Goal: Complete application form: Complete application form

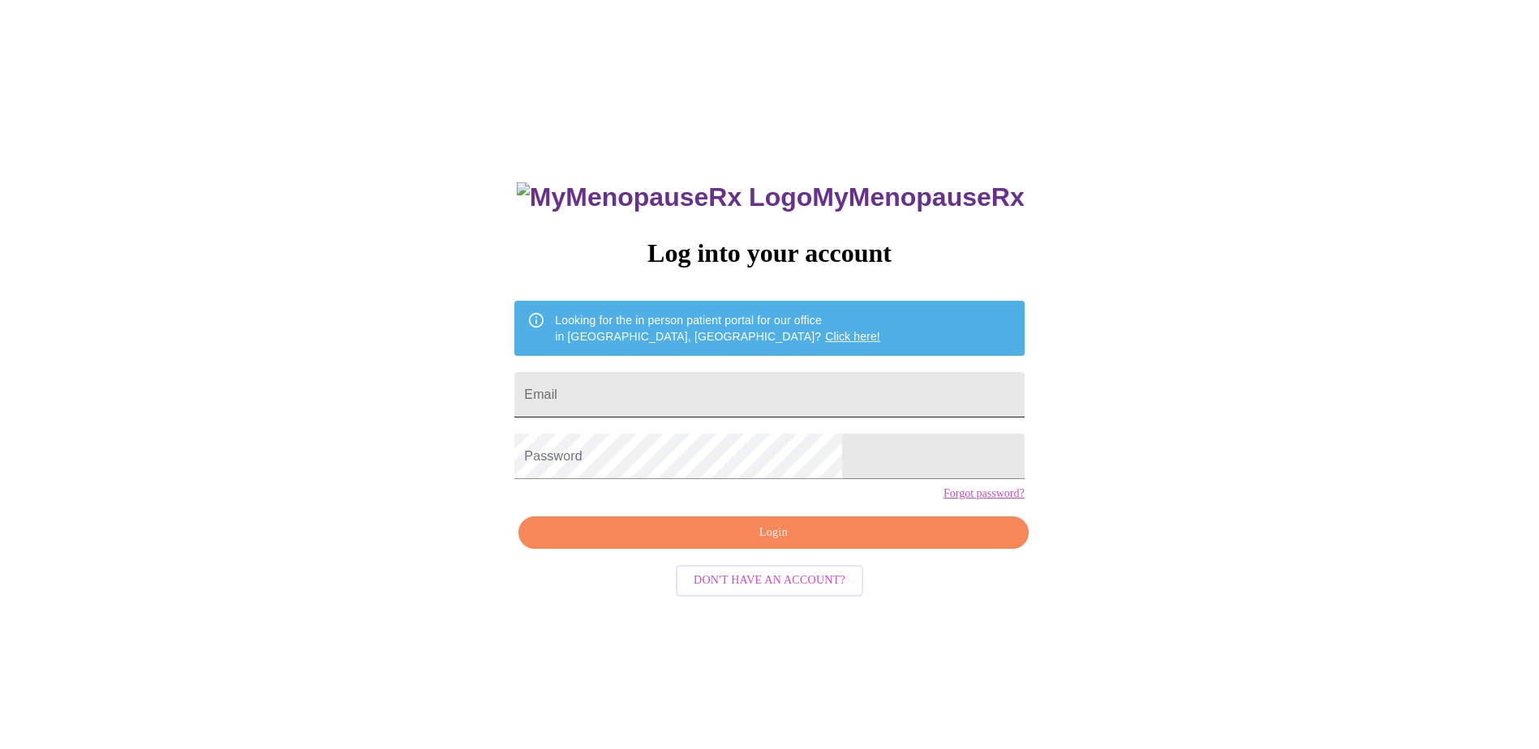
click at [650, 372] on input "Email" at bounding box center [768, 394] width 509 height 45
type input "[EMAIL_ADDRESS][PERSON_NAME][DOMAIN_NAME]"
click at [765, 543] on span "Login" at bounding box center [773, 533] width 472 height 20
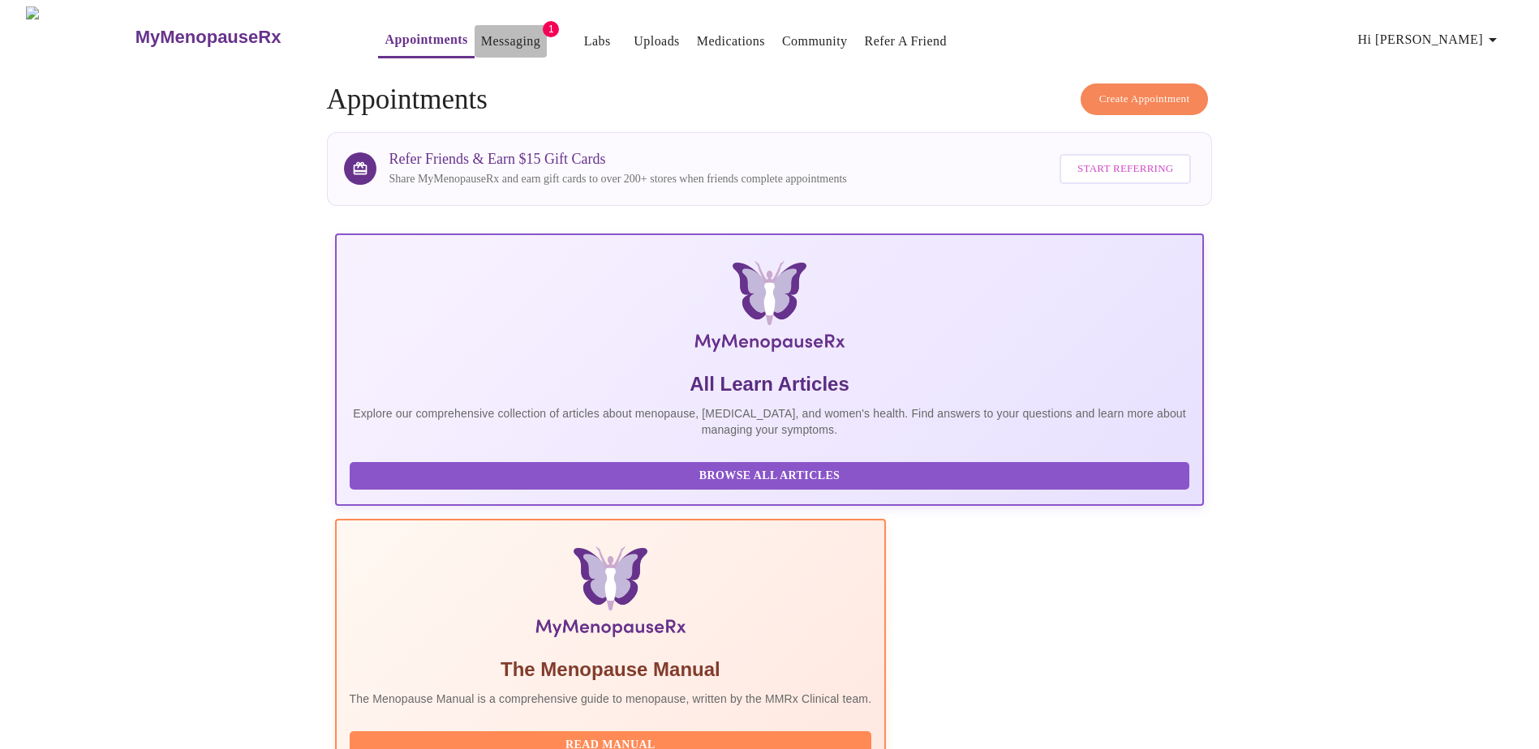
click at [481, 35] on link "Messaging" at bounding box center [510, 41] width 59 height 23
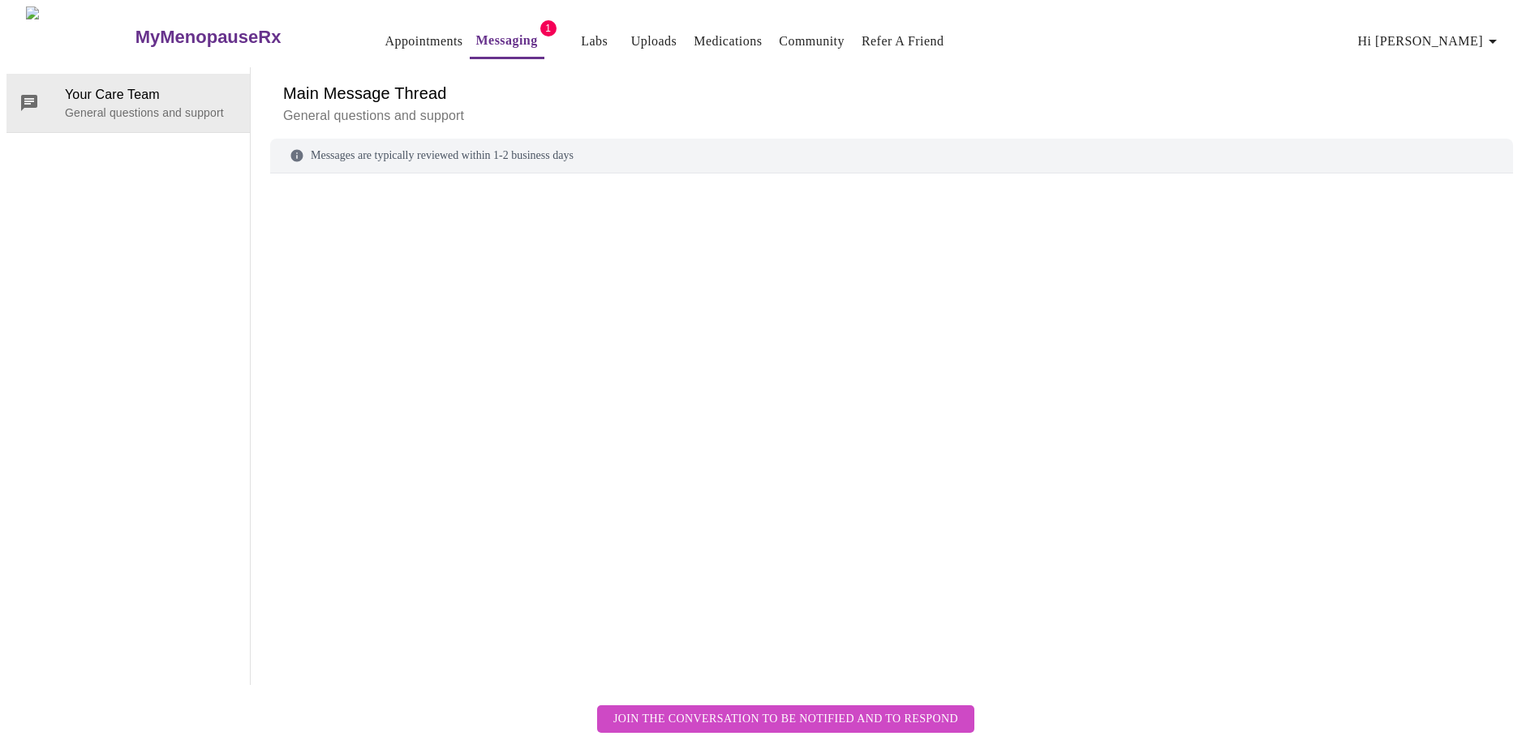
scroll to position [61, 0]
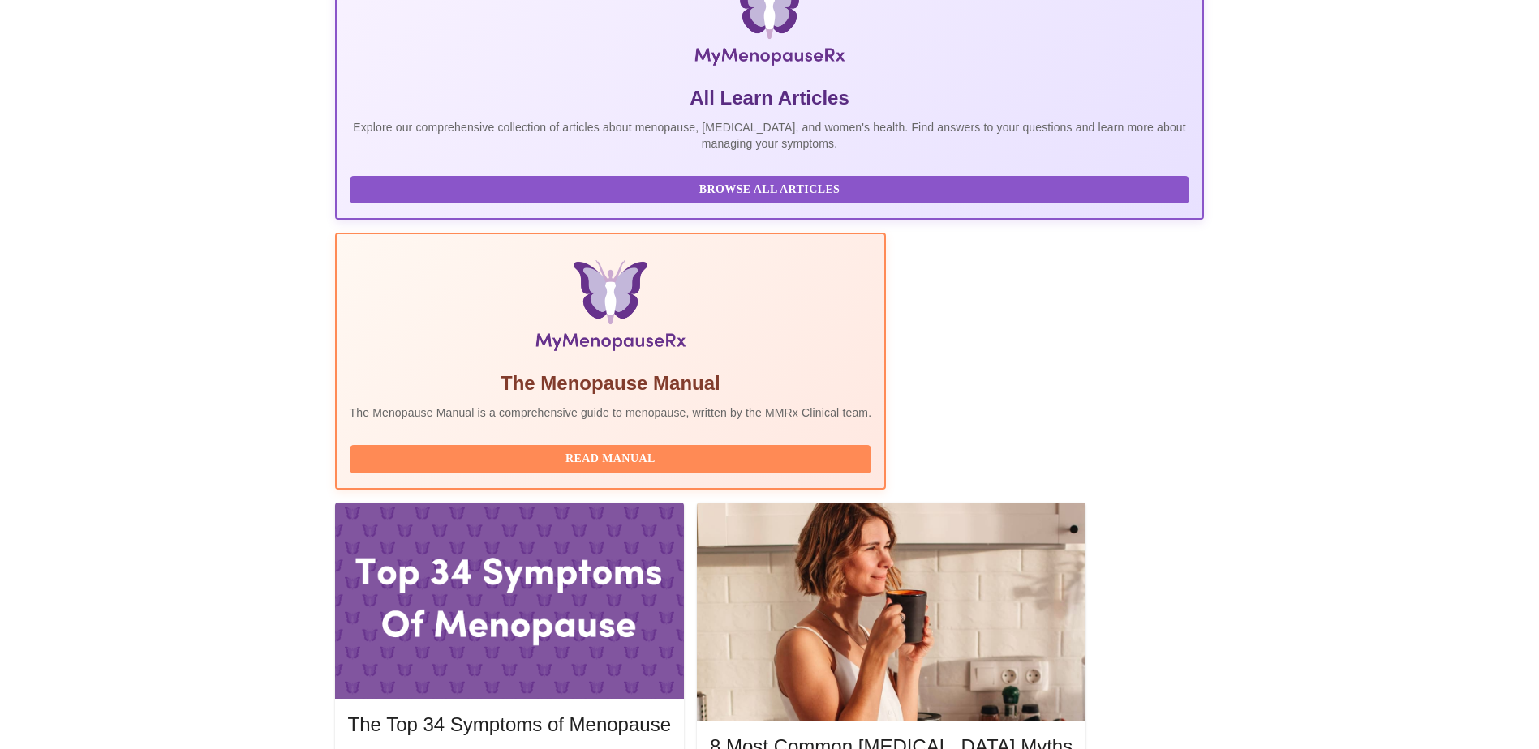
scroll to position [324, 0]
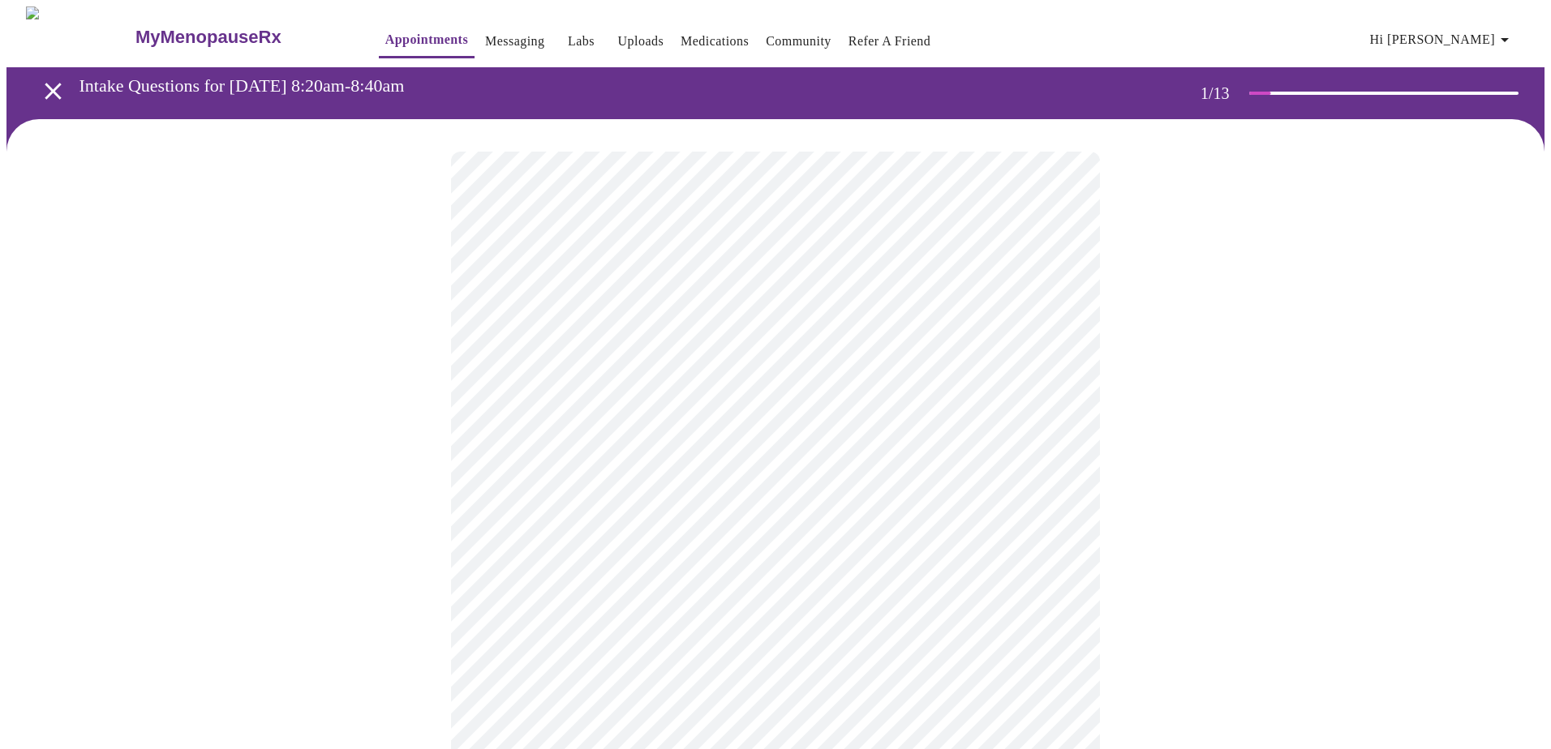
click at [667, 353] on body "MyMenopauseRx Appointments Messaging Labs Uploads Medications Community Refer a…" at bounding box center [775, 747] width 1538 height 1482
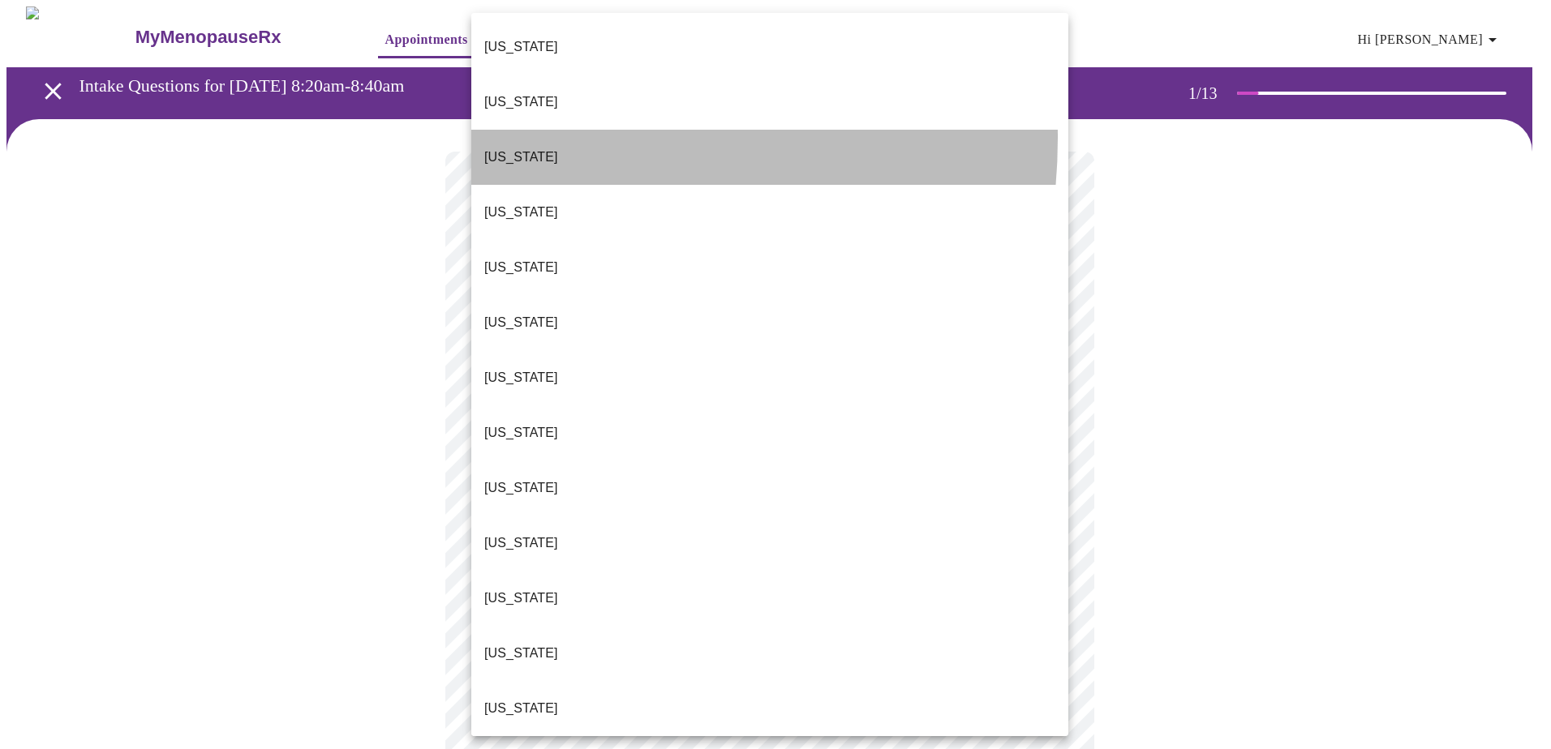
click at [509, 148] on p "[US_STATE]" at bounding box center [521, 157] width 74 height 19
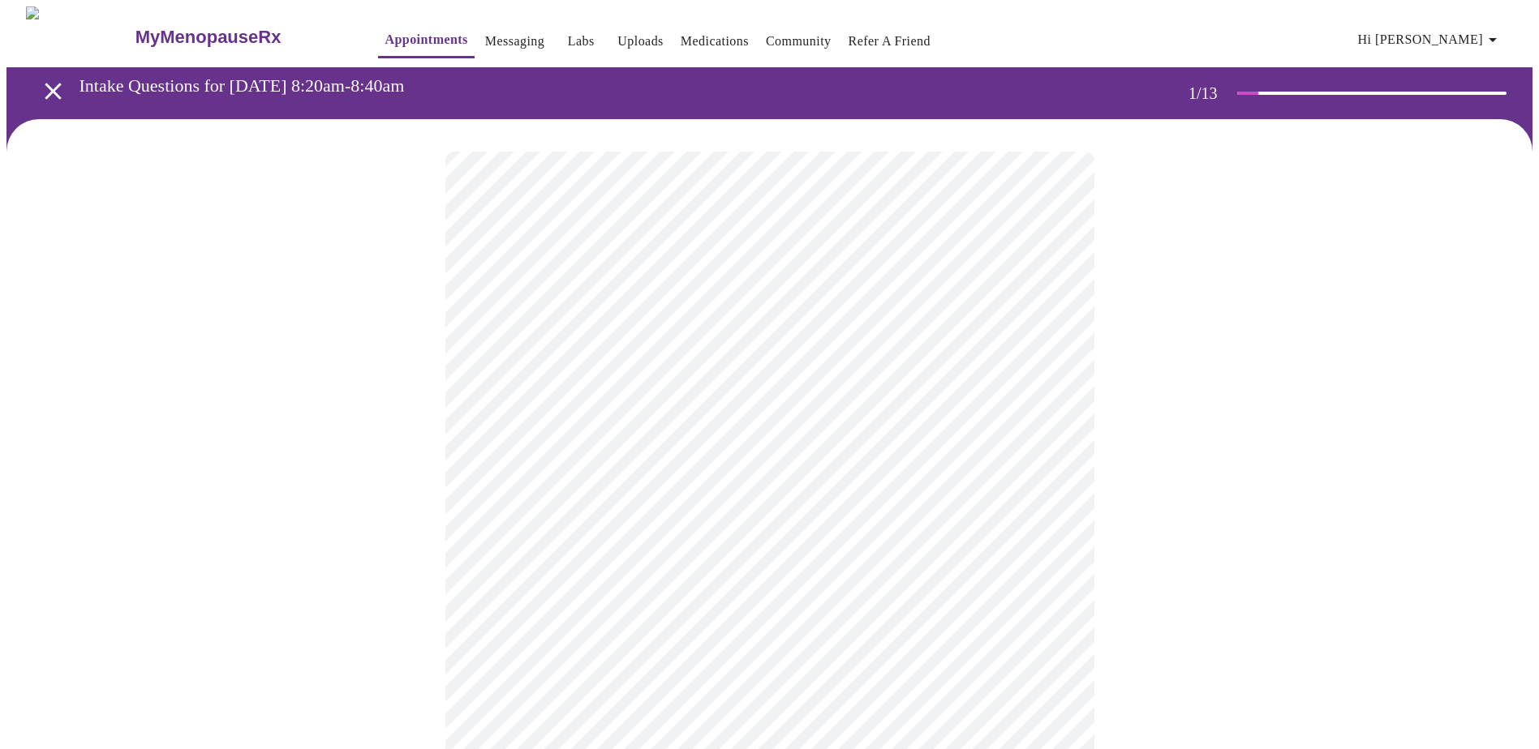
click at [556, 476] on body "MyMenopauseRx Appointments Messaging Labs Uploads Medications Community Refer a…" at bounding box center [769, 742] width 1526 height 1472
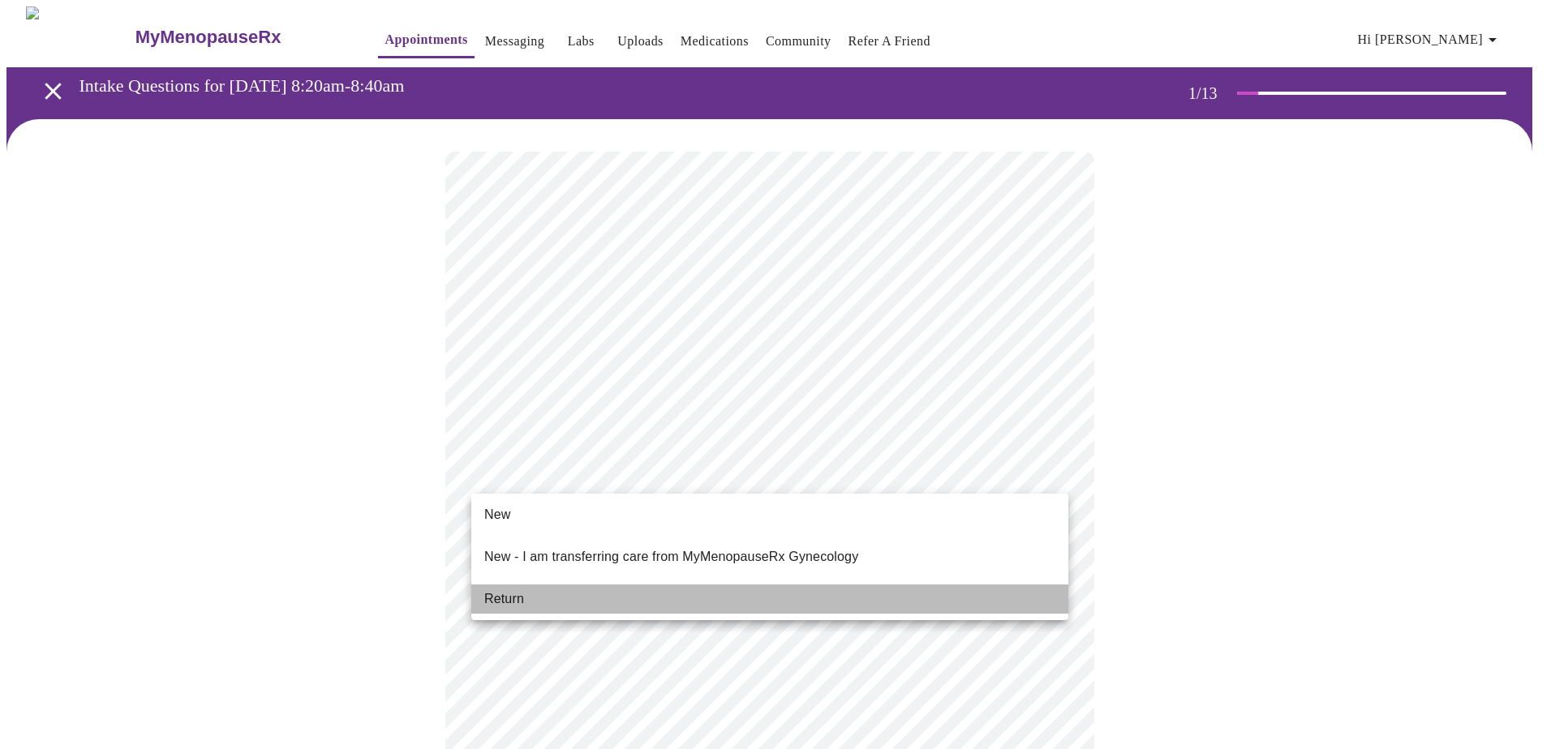
click at [506, 590] on span "Return" at bounding box center [504, 599] width 40 height 19
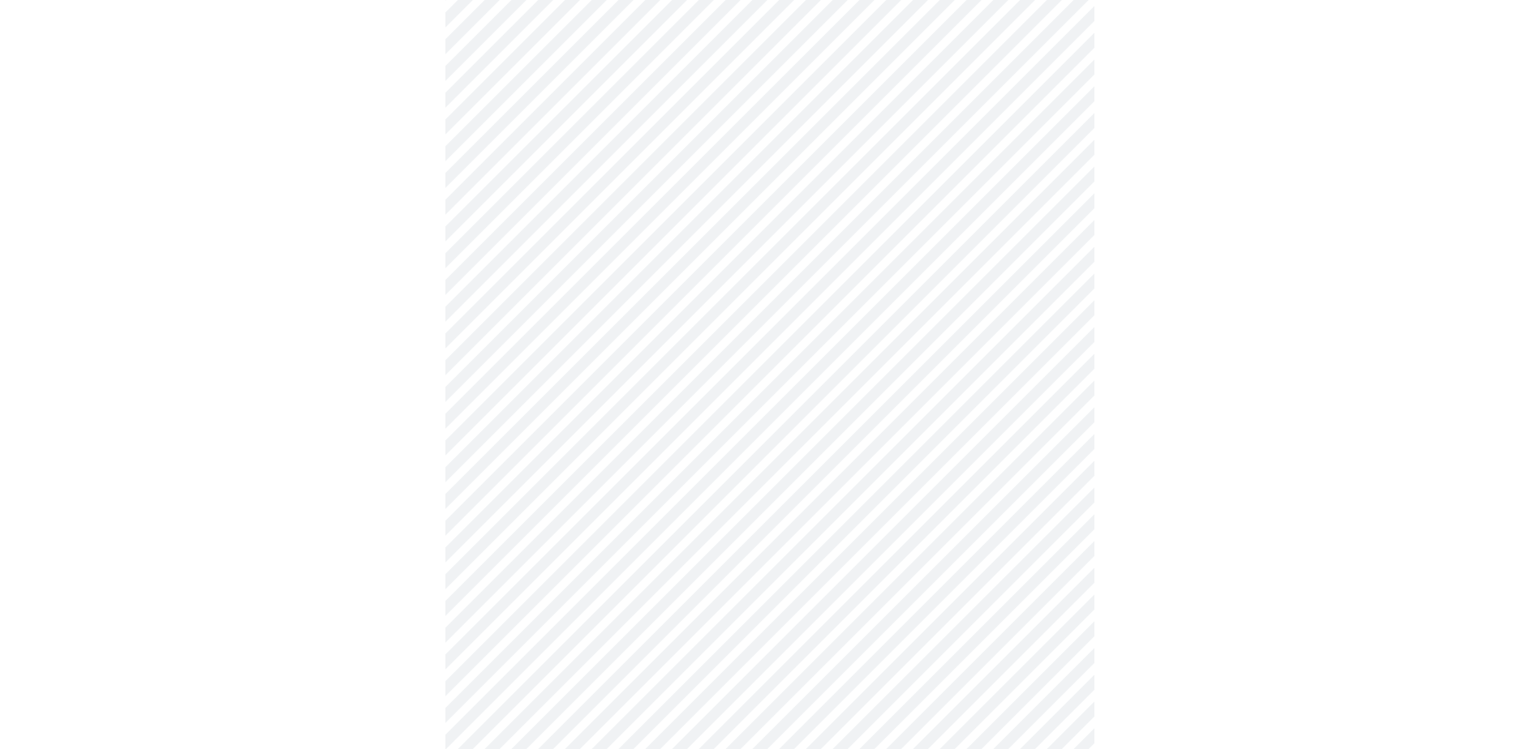
scroll to position [649, 0]
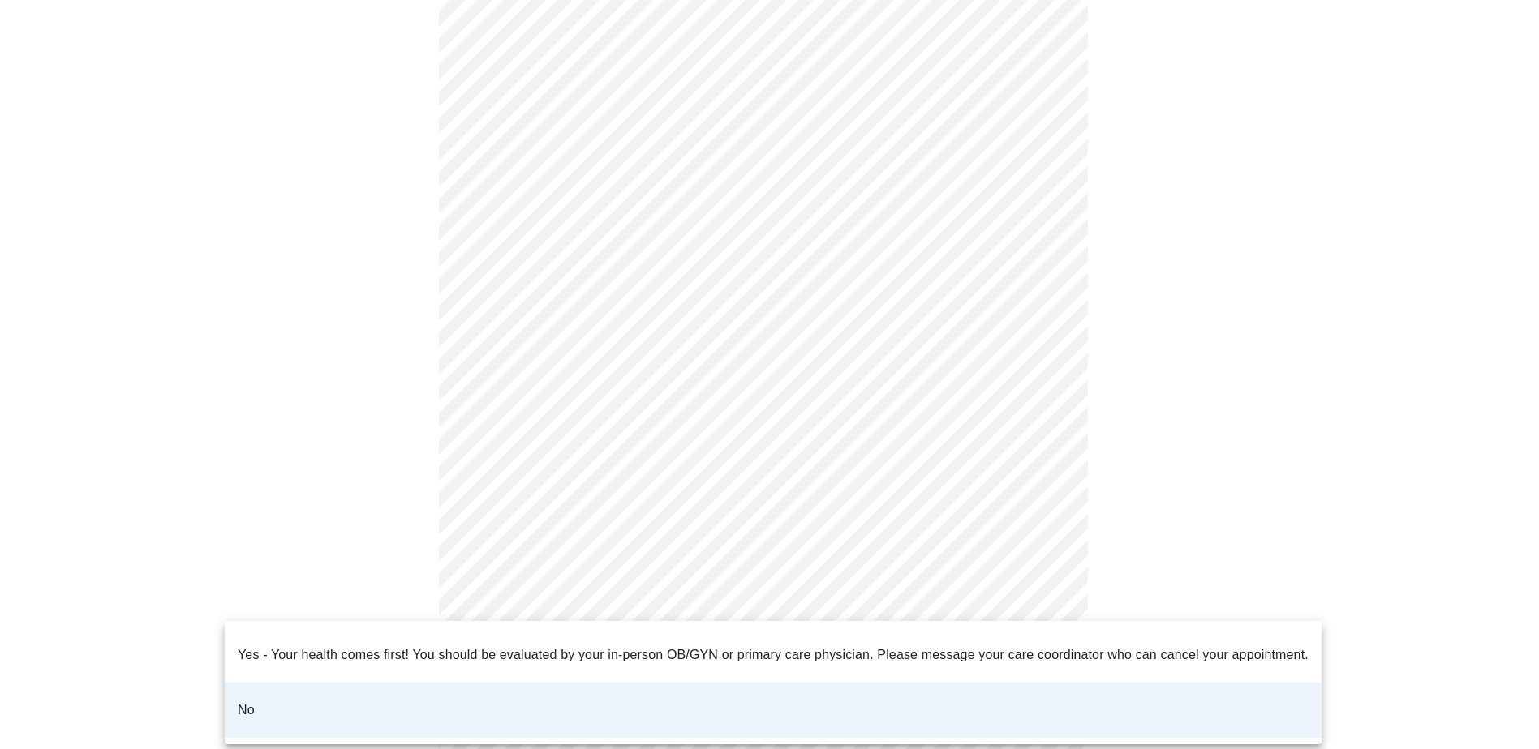
click at [645, 603] on body "MyMenopauseRx Appointments Messaging Labs Uploads Medications Community Refer a…" at bounding box center [769, 82] width 1526 height 1449
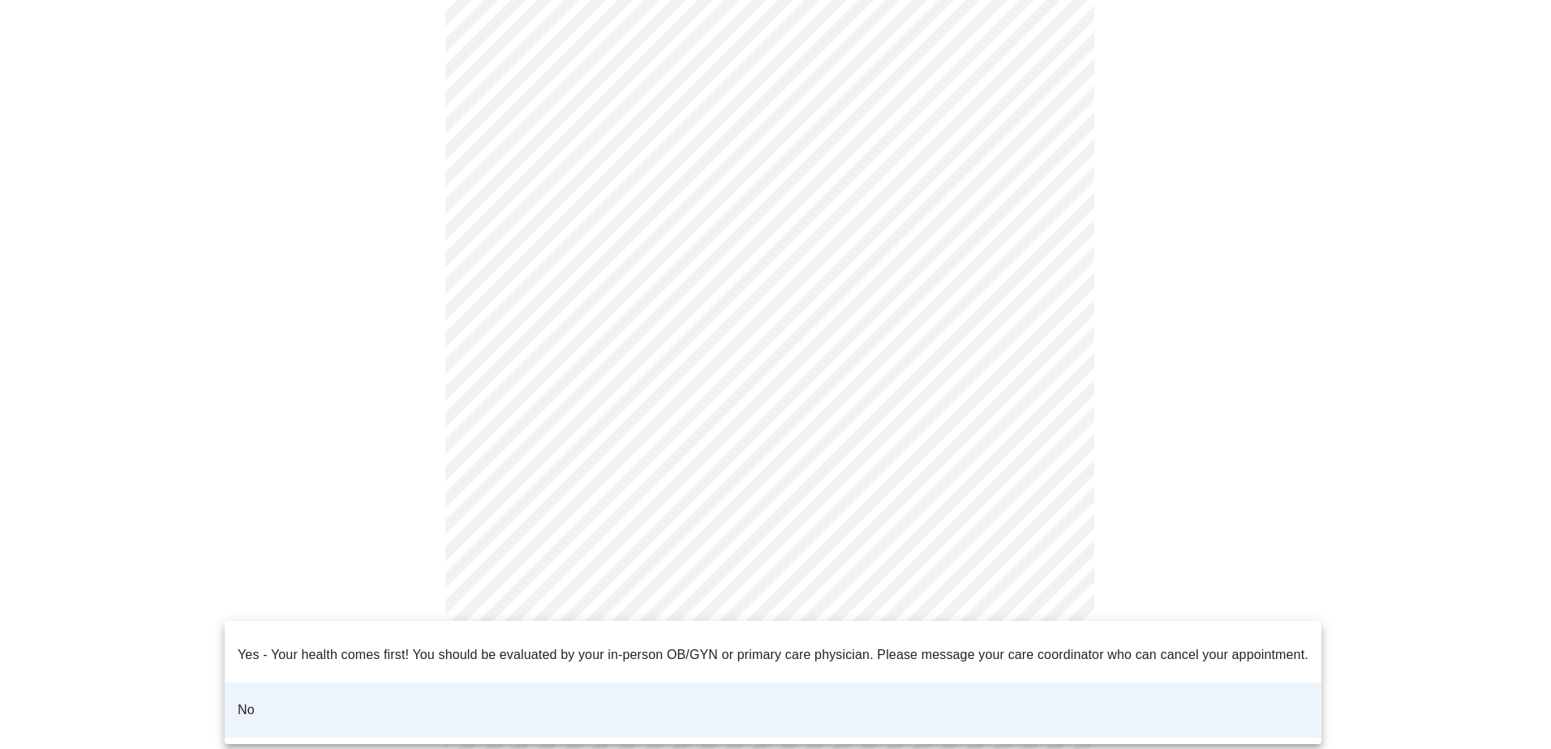
click at [645, 603] on div at bounding box center [775, 374] width 1551 height 749
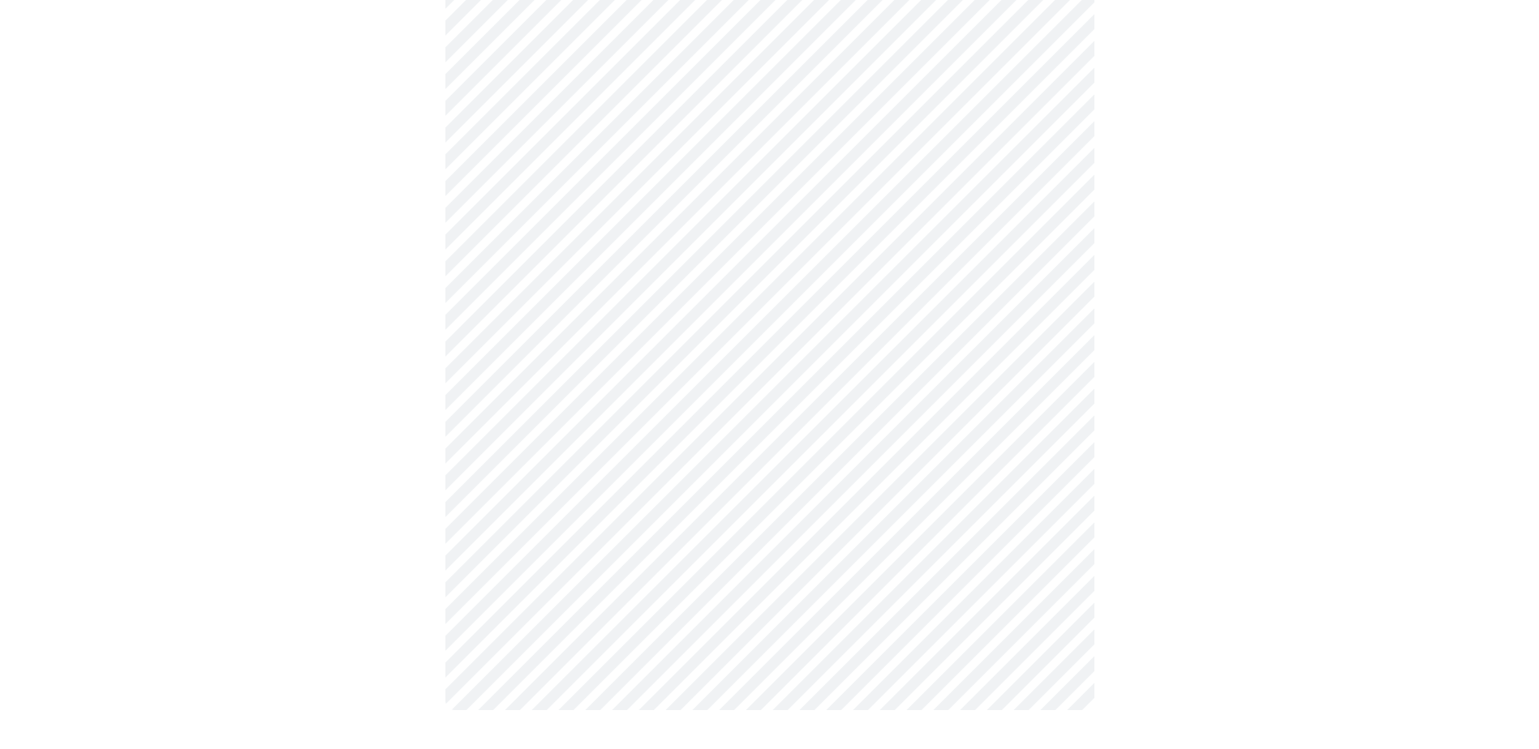
scroll to position [0, 0]
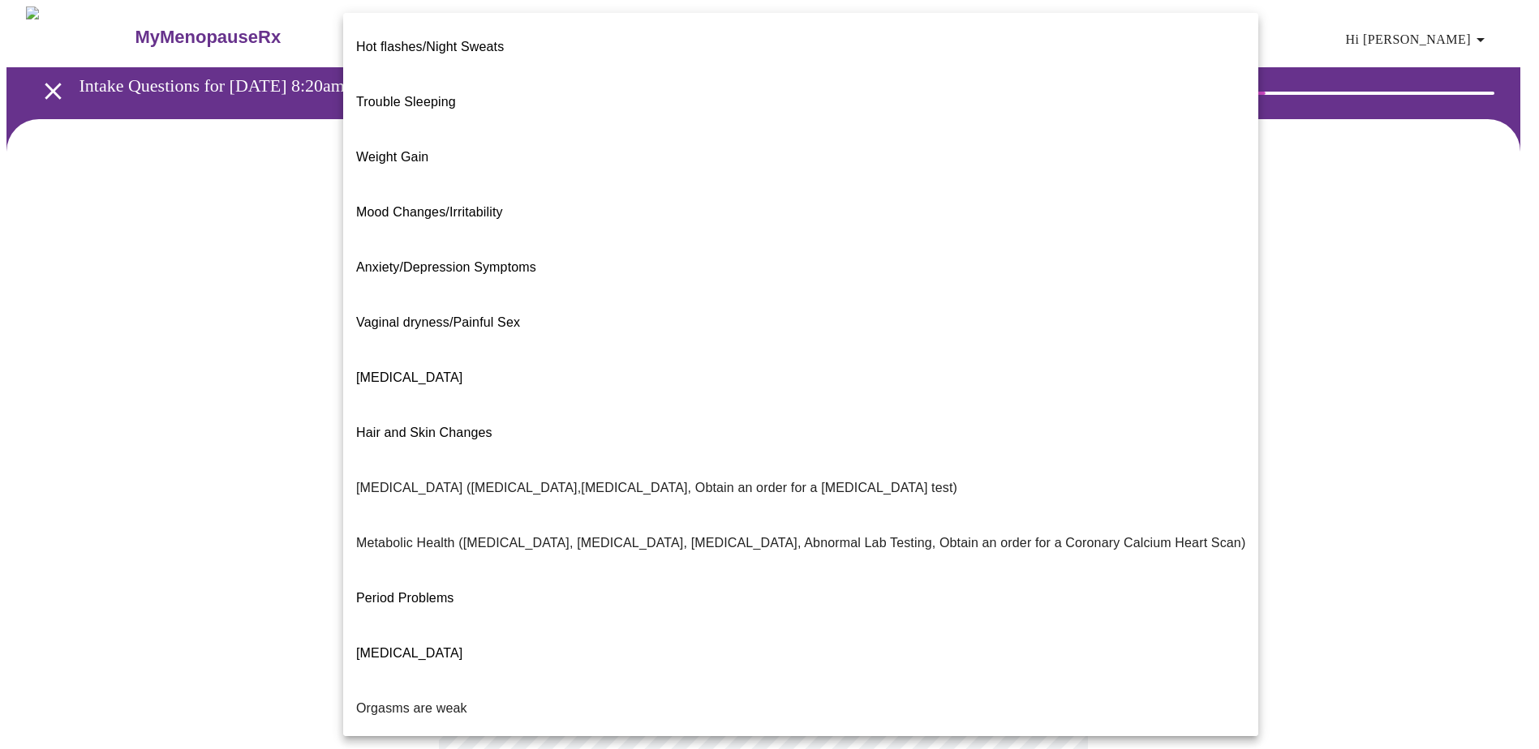
click at [754, 333] on body "MyMenopauseRx Appointments Messaging Labs Uploads Medications Community Refer a…" at bounding box center [769, 493] width 1526 height 975
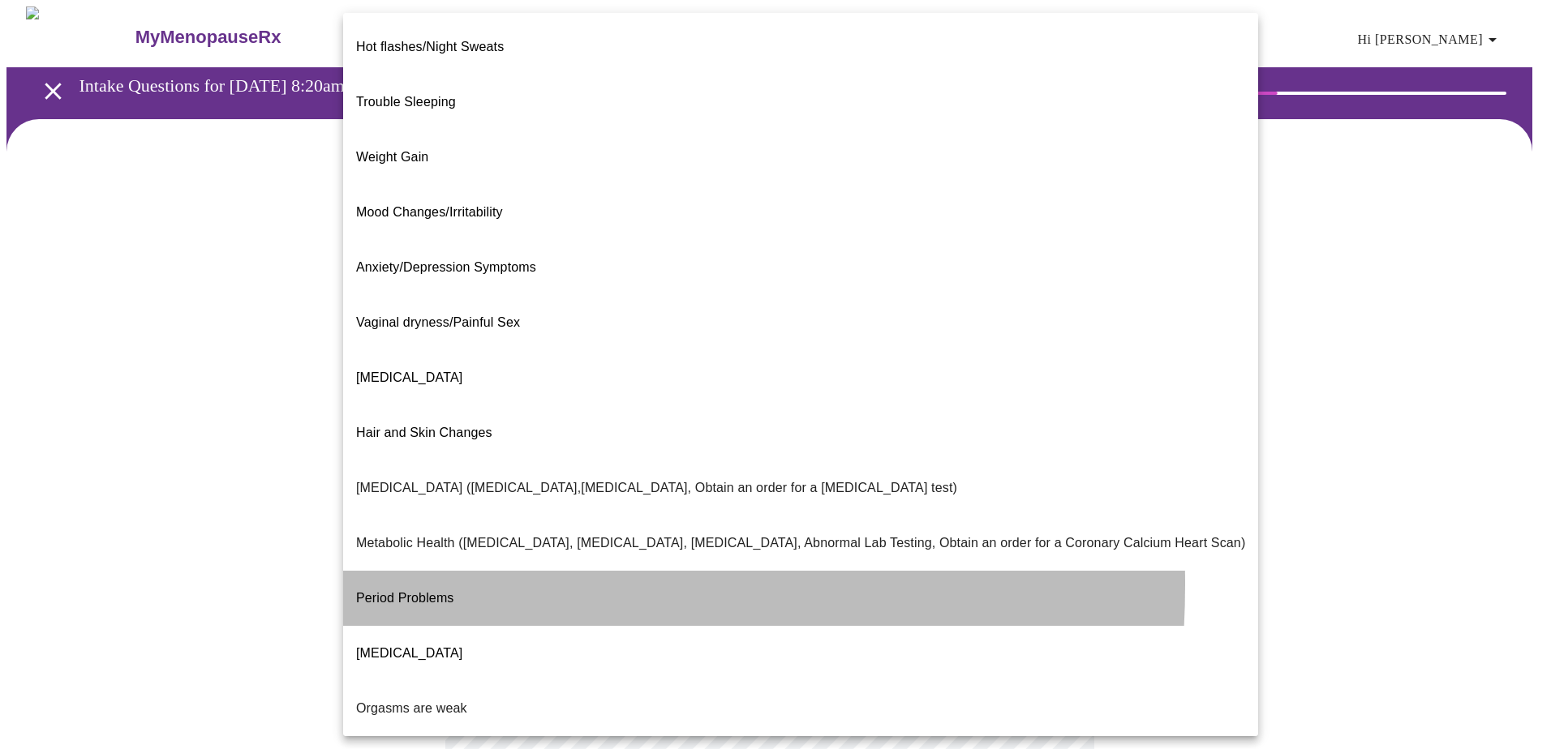
click at [401, 591] on span "Period Problems" at bounding box center [405, 598] width 98 height 14
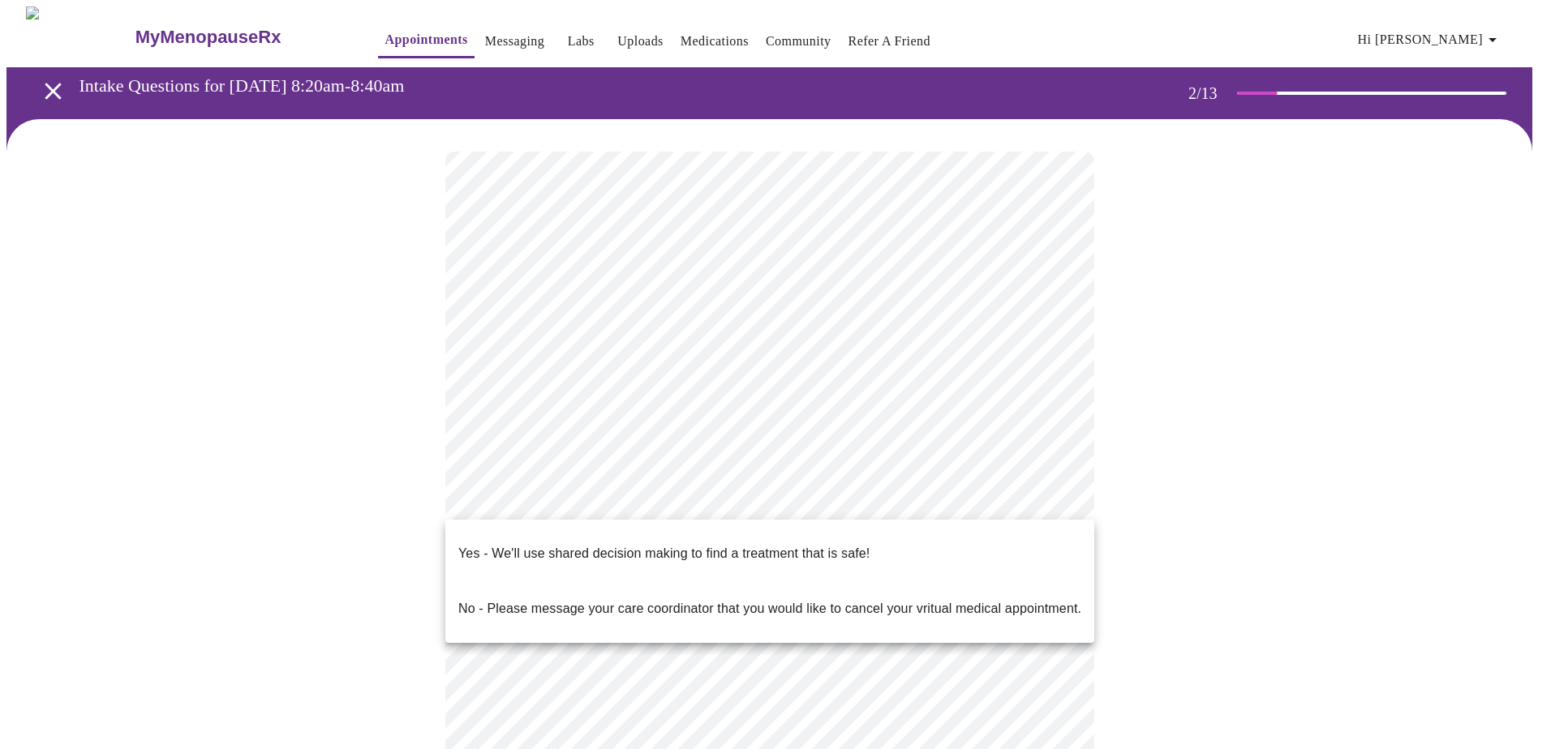
click at [528, 492] on body "MyMenopauseRx Appointments Messaging Labs Uploads Medications Community Refer a…" at bounding box center [775, 488] width 1538 height 965
click at [506, 544] on p "Yes - We'll use shared decision making to find a treatment that is safe!" at bounding box center [663, 553] width 411 height 19
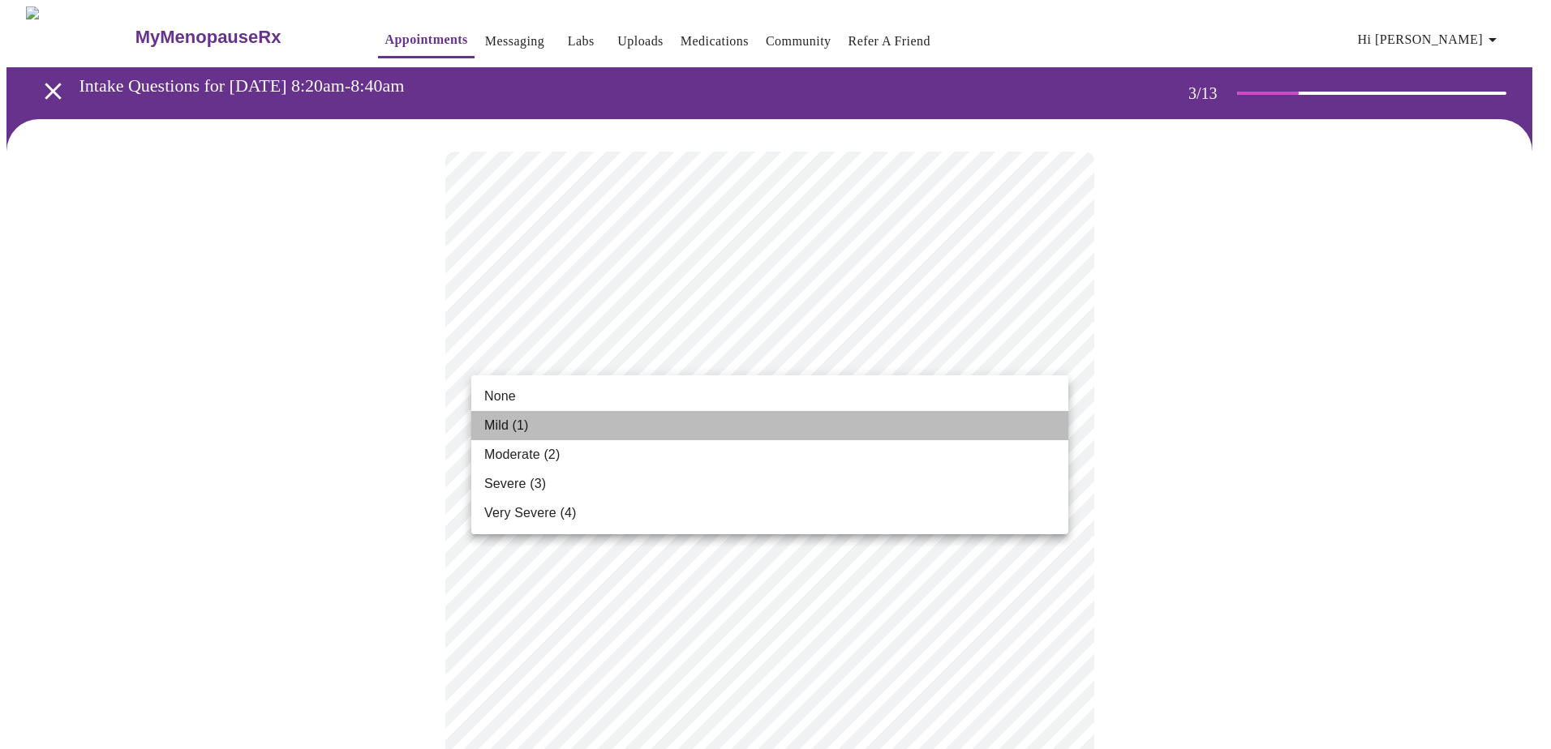
click at [513, 428] on span "Mild (1)" at bounding box center [506, 425] width 45 height 19
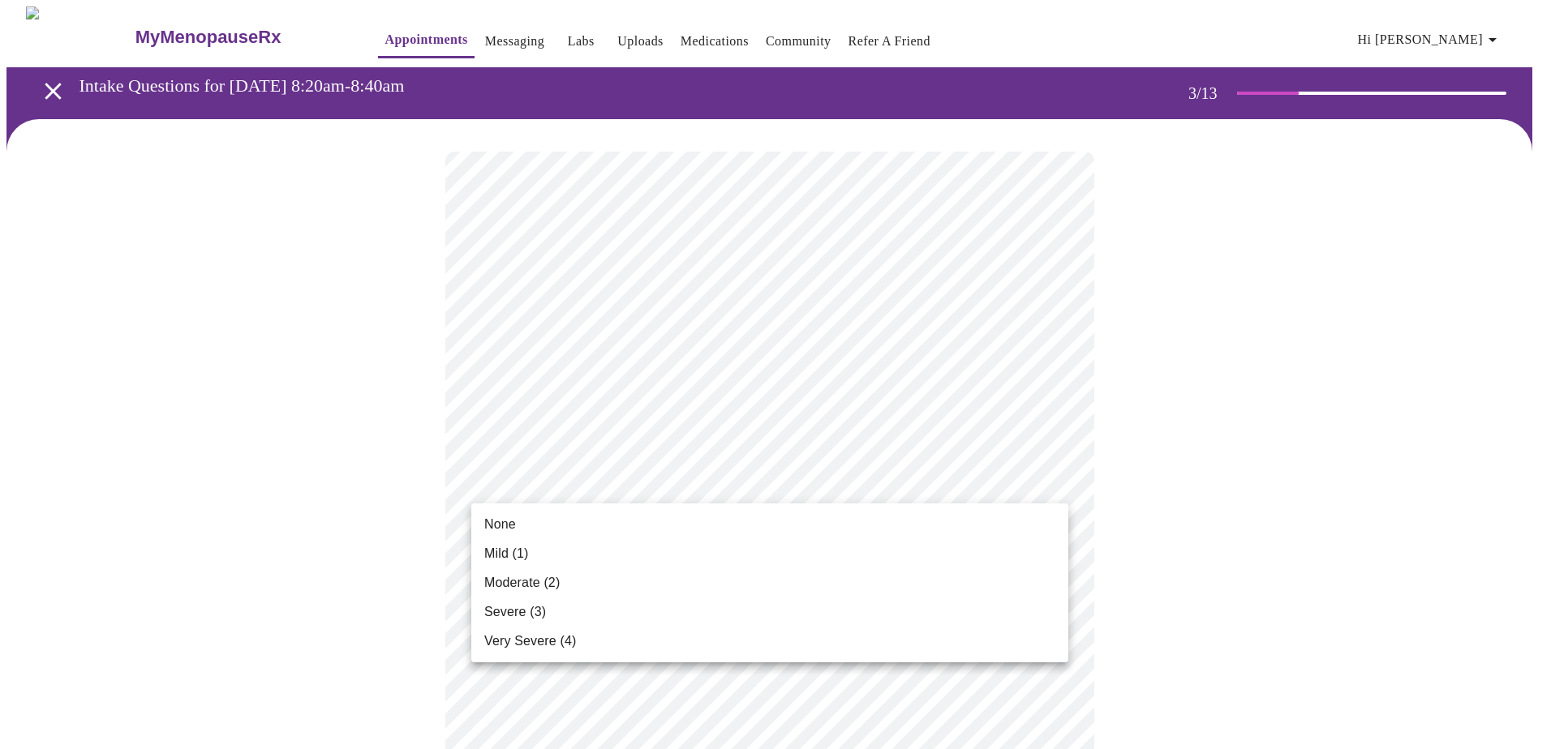
click at [500, 561] on span "Mild (1)" at bounding box center [506, 553] width 45 height 19
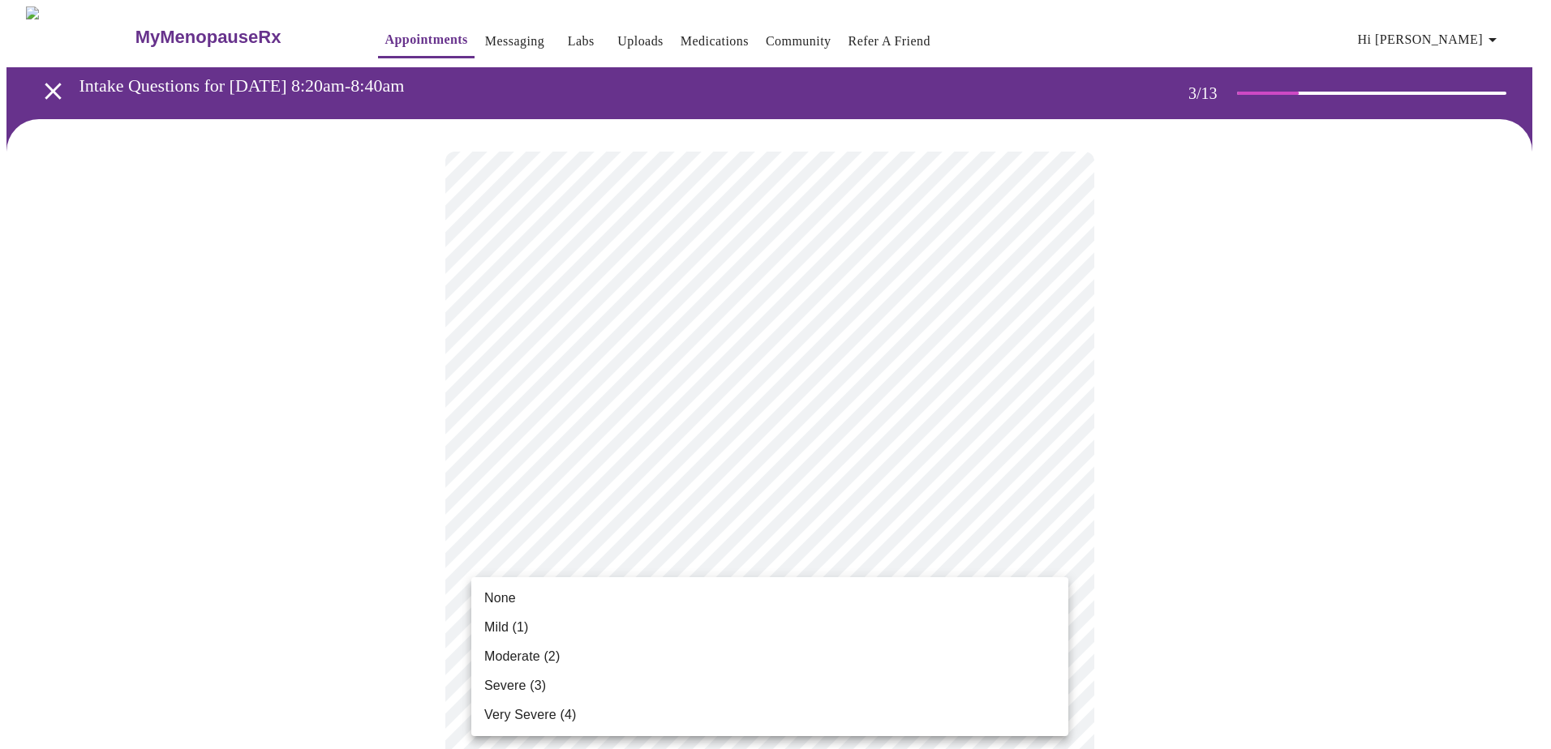
click at [510, 655] on span "Moderate (2)" at bounding box center [521, 656] width 75 height 19
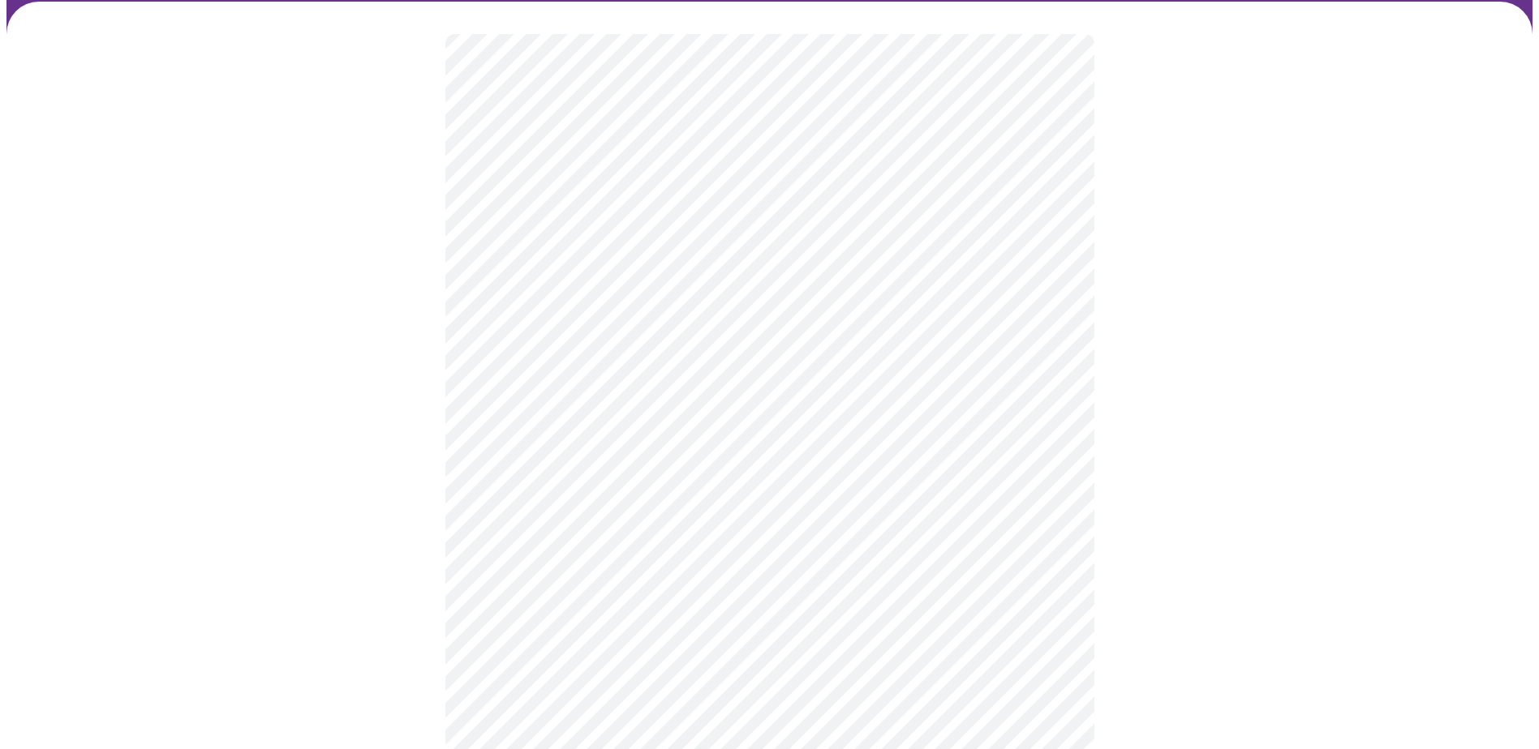
scroll to position [324, 0]
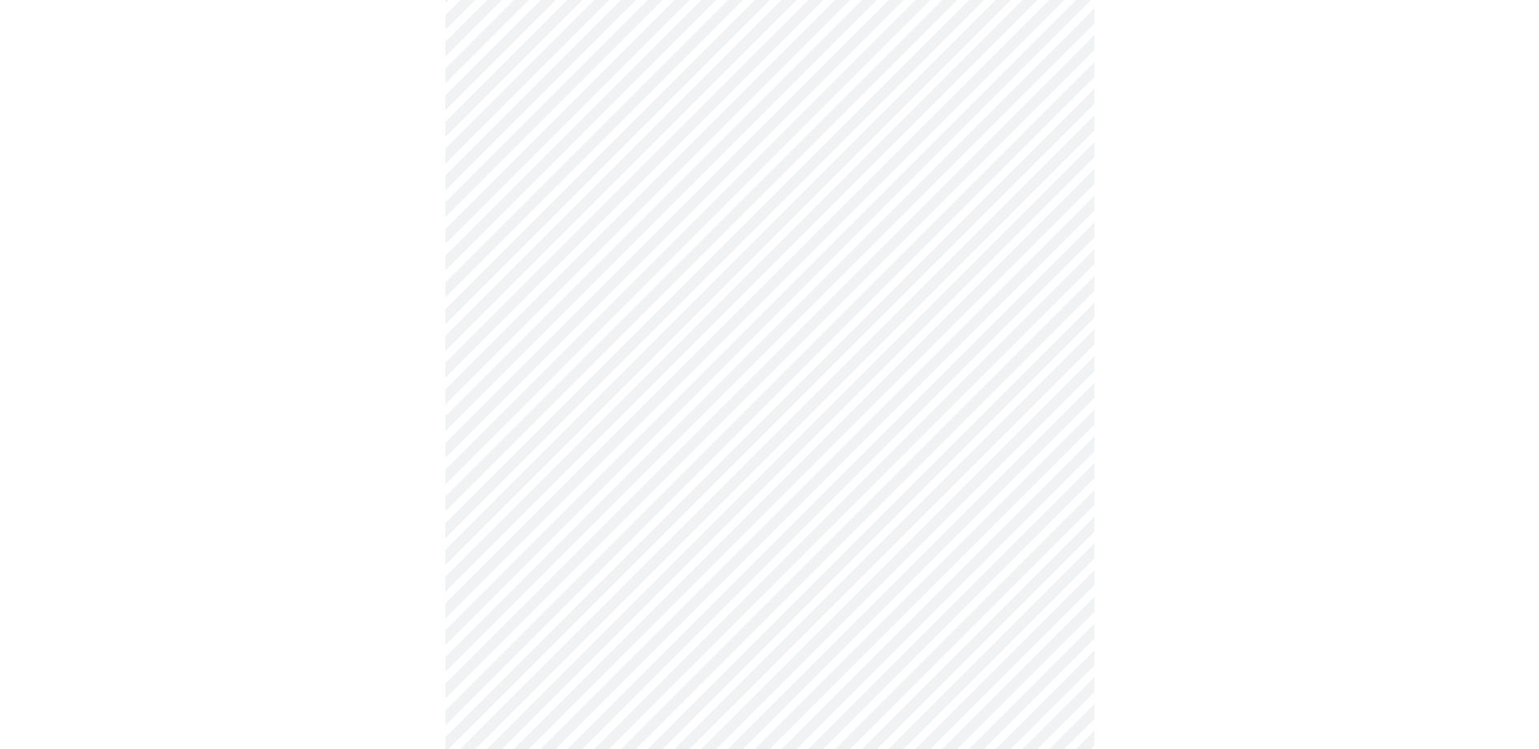
click at [568, 414] on body "MyMenopauseRx Appointments Messaging Labs Uploads Medications Community Refer a…" at bounding box center [769, 726] width 1526 height 2089
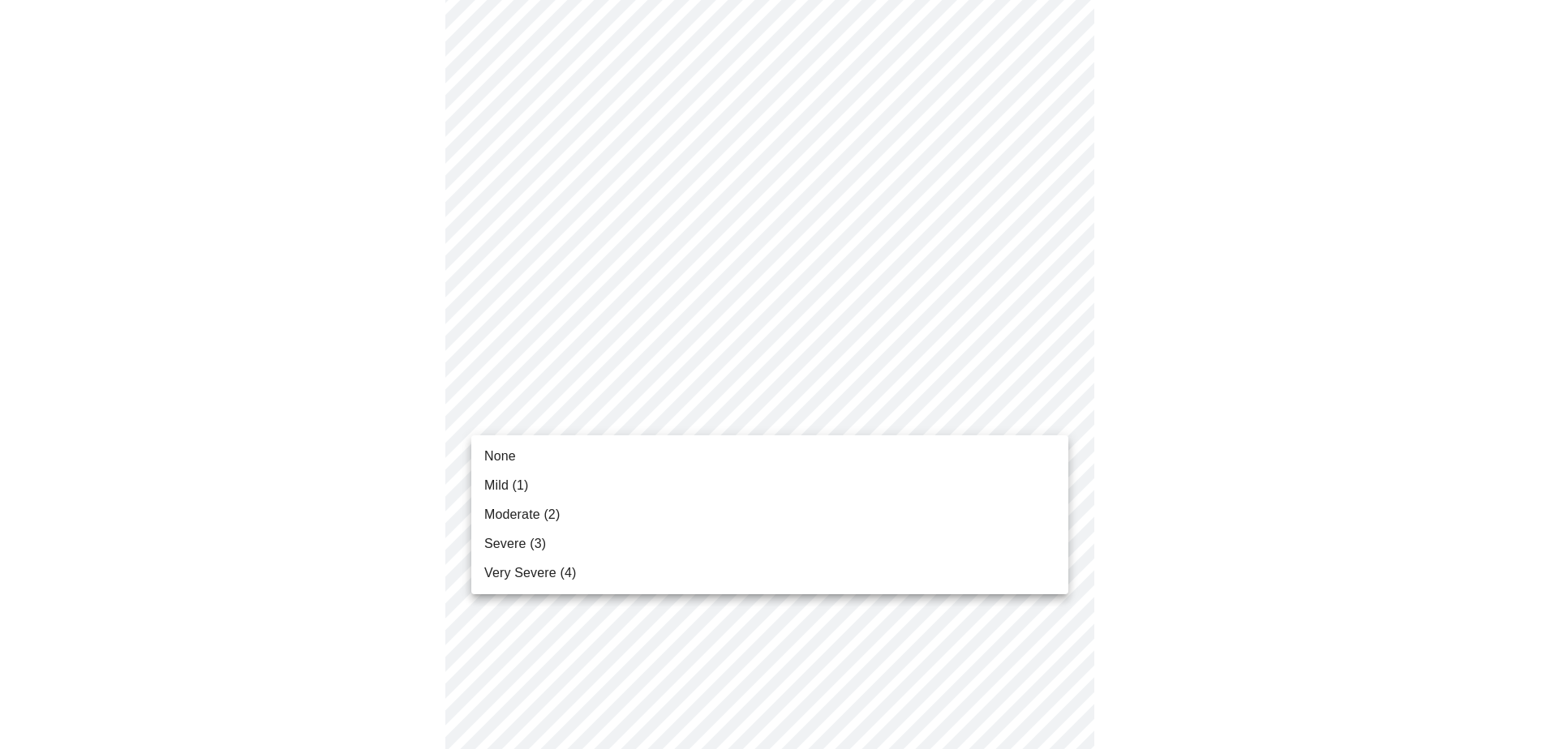
click at [505, 485] on span "Mild (1)" at bounding box center [506, 485] width 45 height 19
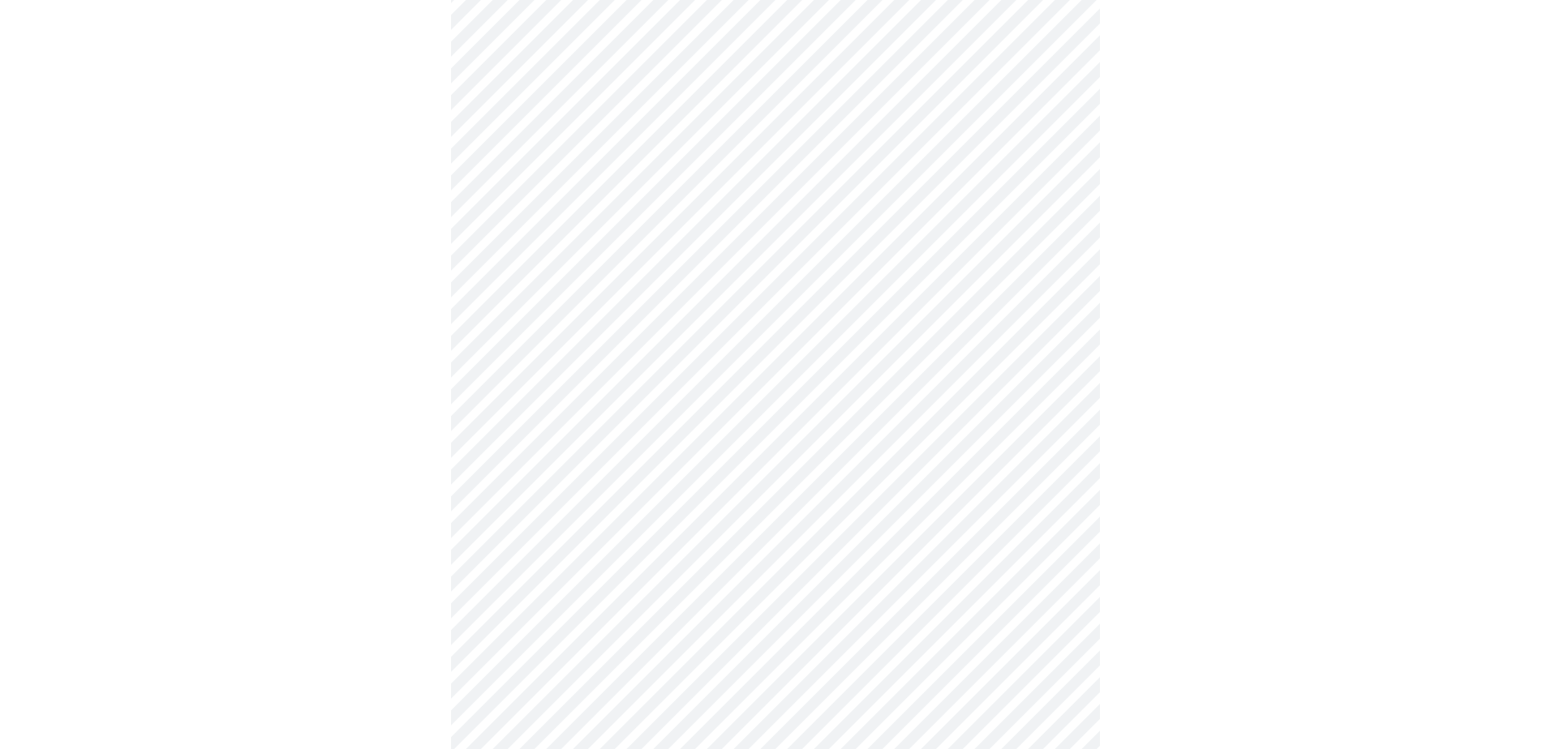
click at [531, 526] on body "MyMenopauseRx Appointments Messaging Labs Uploads Medications Community Refer a…" at bounding box center [775, 715] width 1538 height 2067
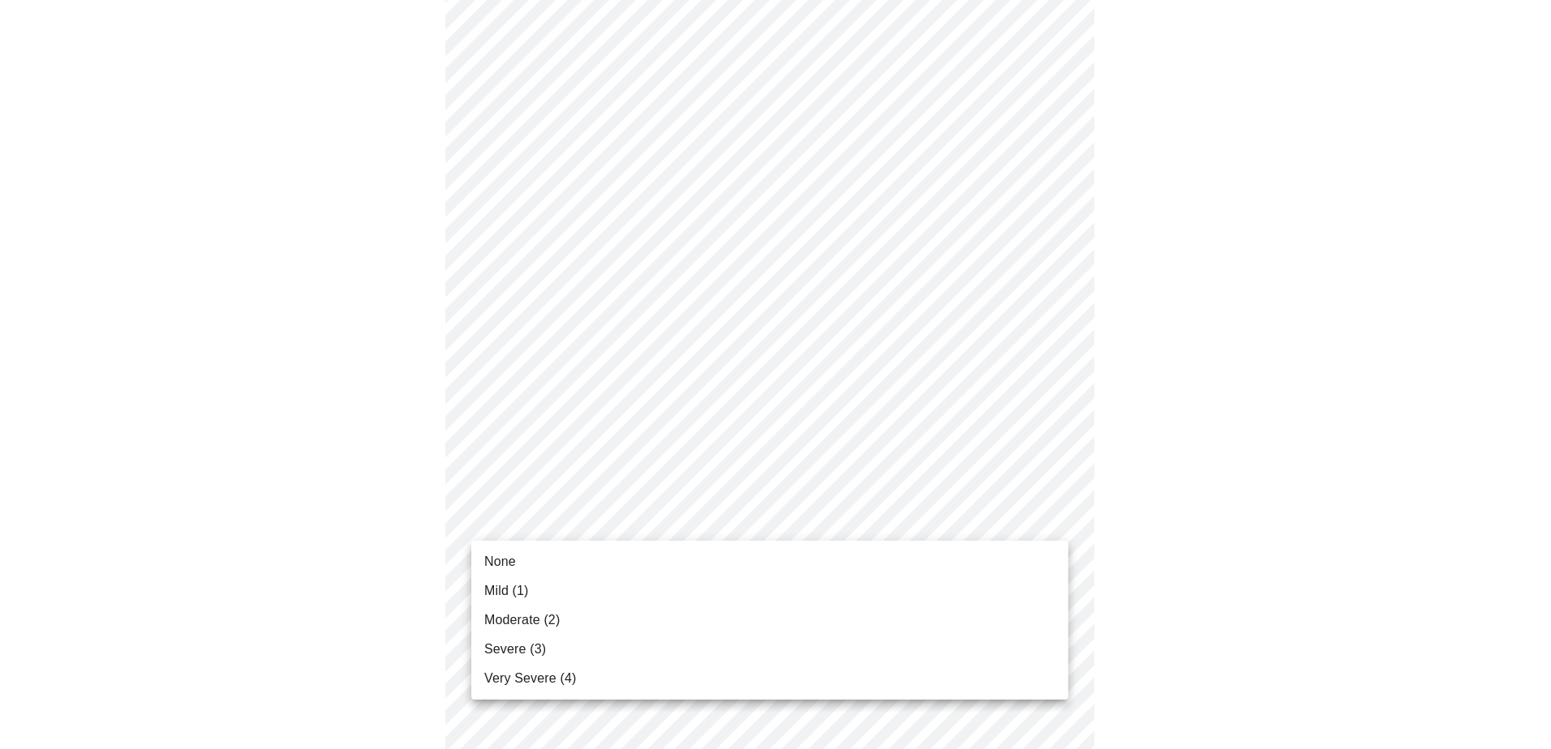
click at [504, 586] on span "Mild (1)" at bounding box center [506, 591] width 45 height 19
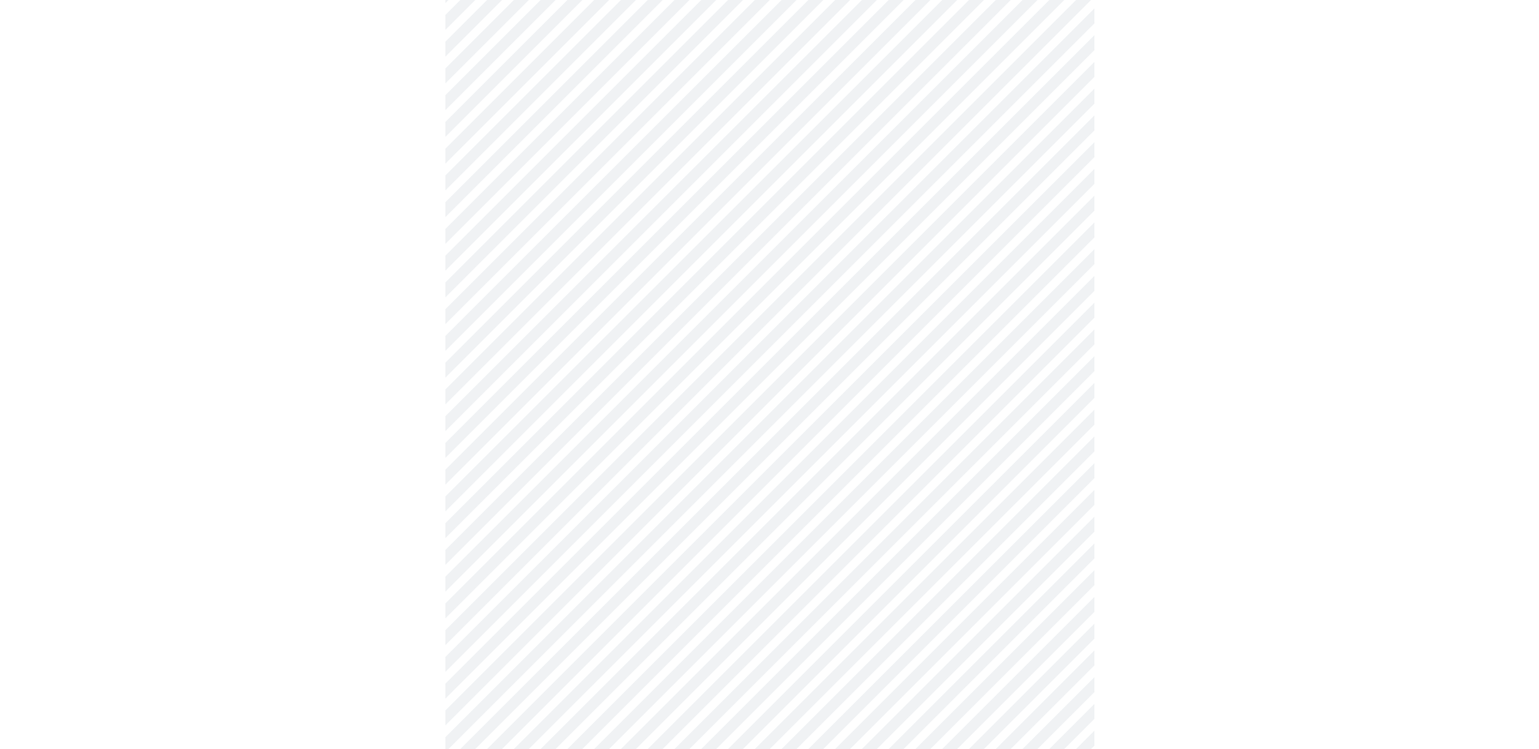
click at [578, 623] on body "MyMenopauseRx Appointments Messaging Labs Uploads Medications Community Refer a…" at bounding box center [769, 704] width 1526 height 2044
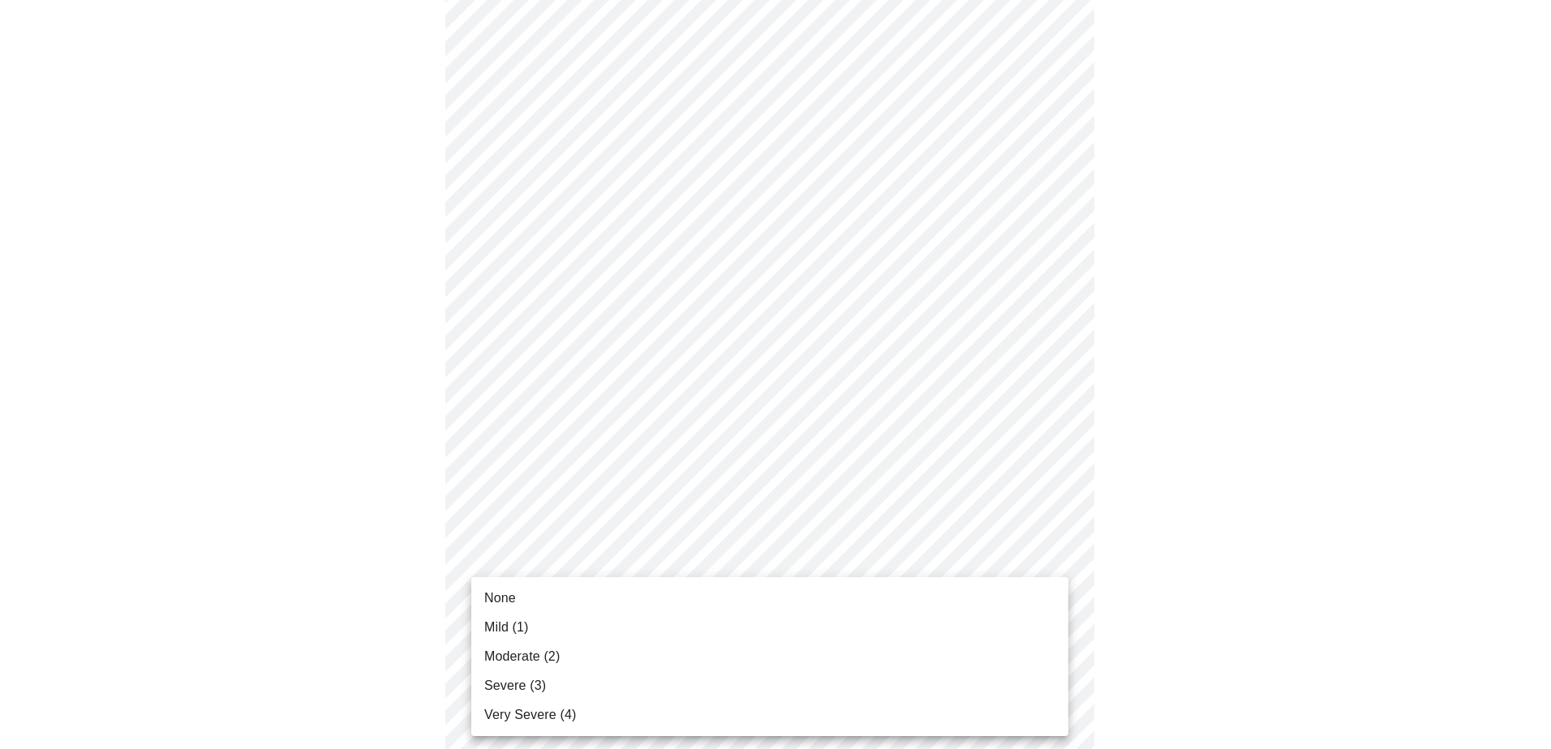
click at [501, 624] on span "Mild (1)" at bounding box center [506, 627] width 45 height 19
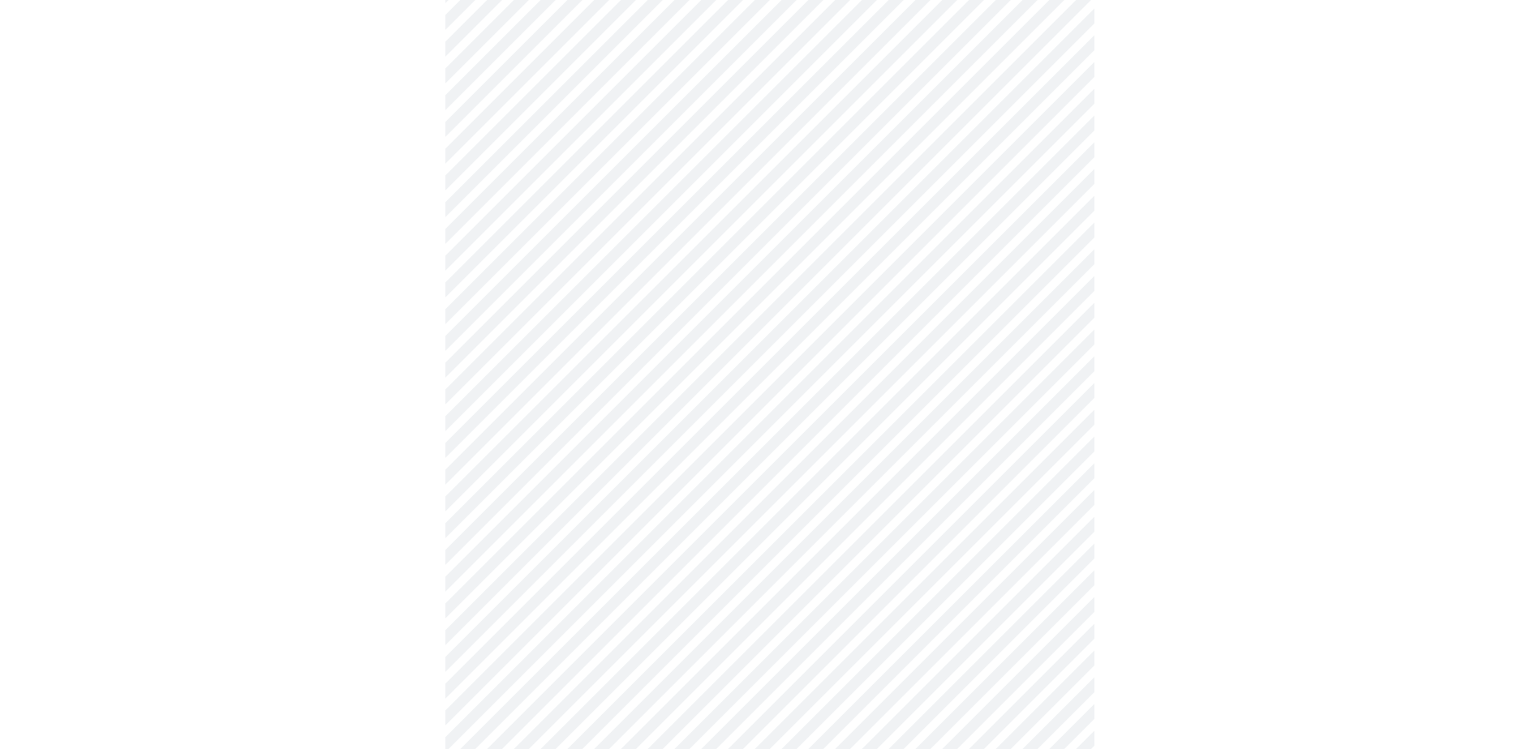
scroll to position [649, 0]
click at [517, 419] on body "MyMenopauseRx Appointments Messaging Labs Uploads Medications Community Refer a…" at bounding box center [769, 368] width 1526 height 2021
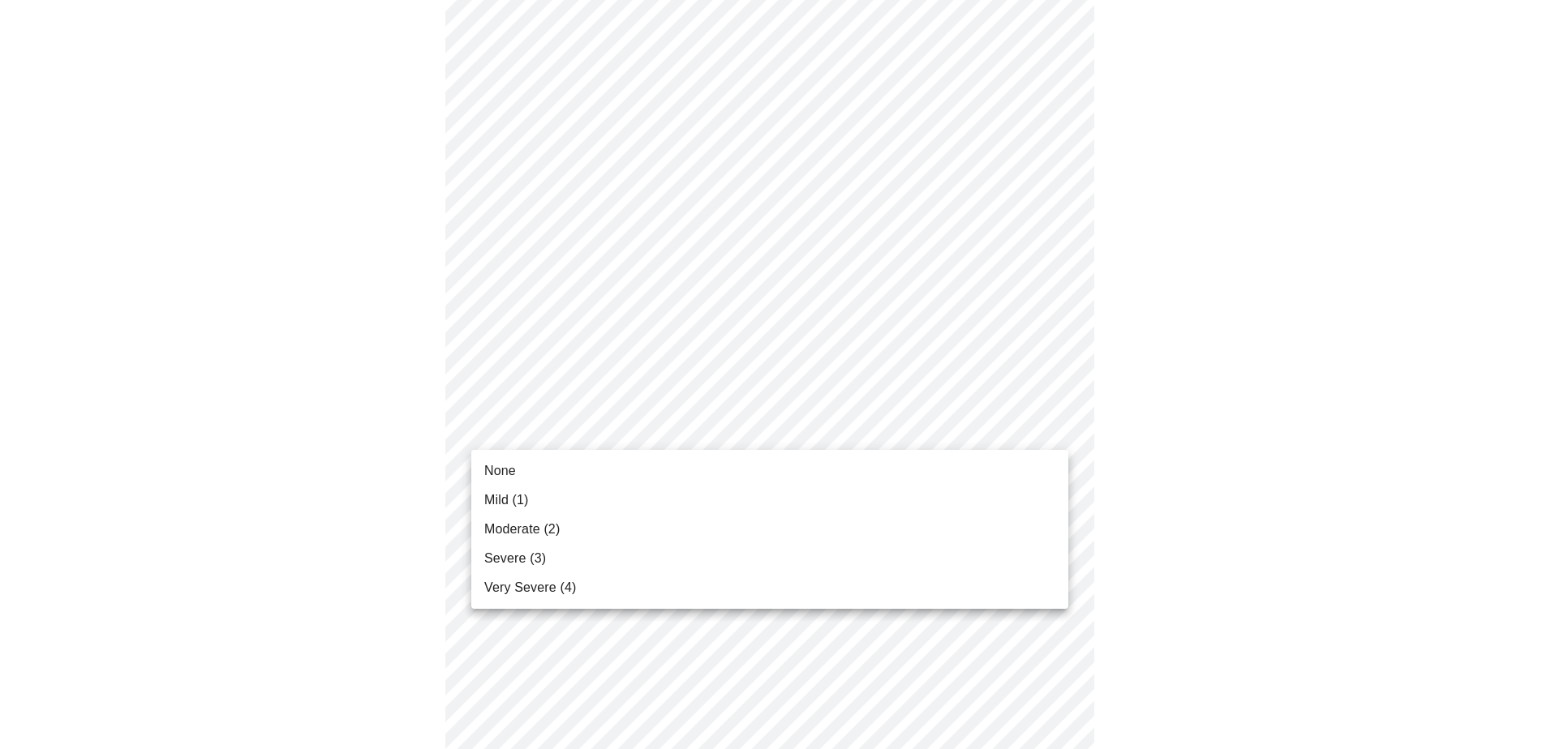
click at [507, 501] on span "Mild (1)" at bounding box center [506, 500] width 45 height 19
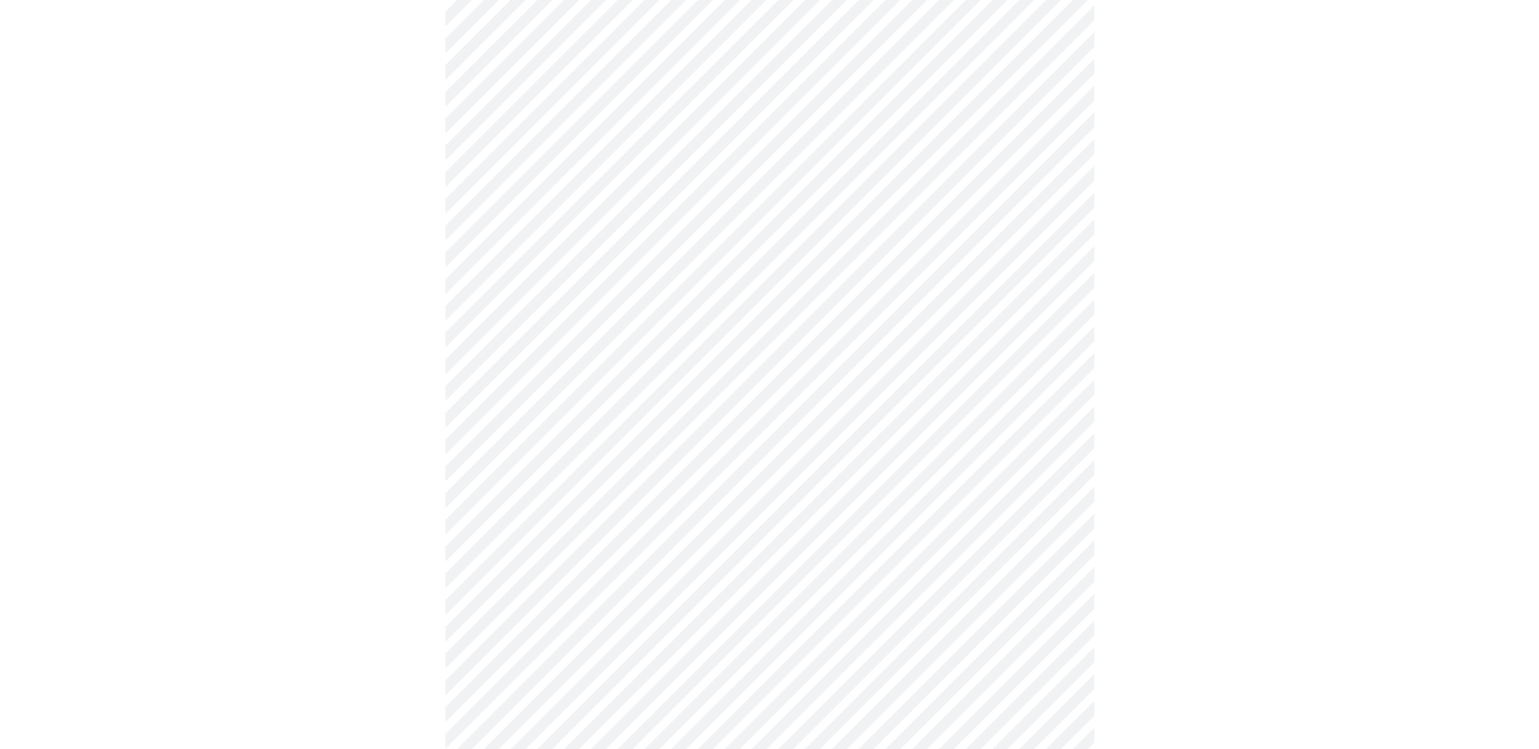
click at [552, 556] on body "MyMenopauseRx Appointments Messaging Labs Uploads Medications Community Refer a…" at bounding box center [769, 357] width 1526 height 1999
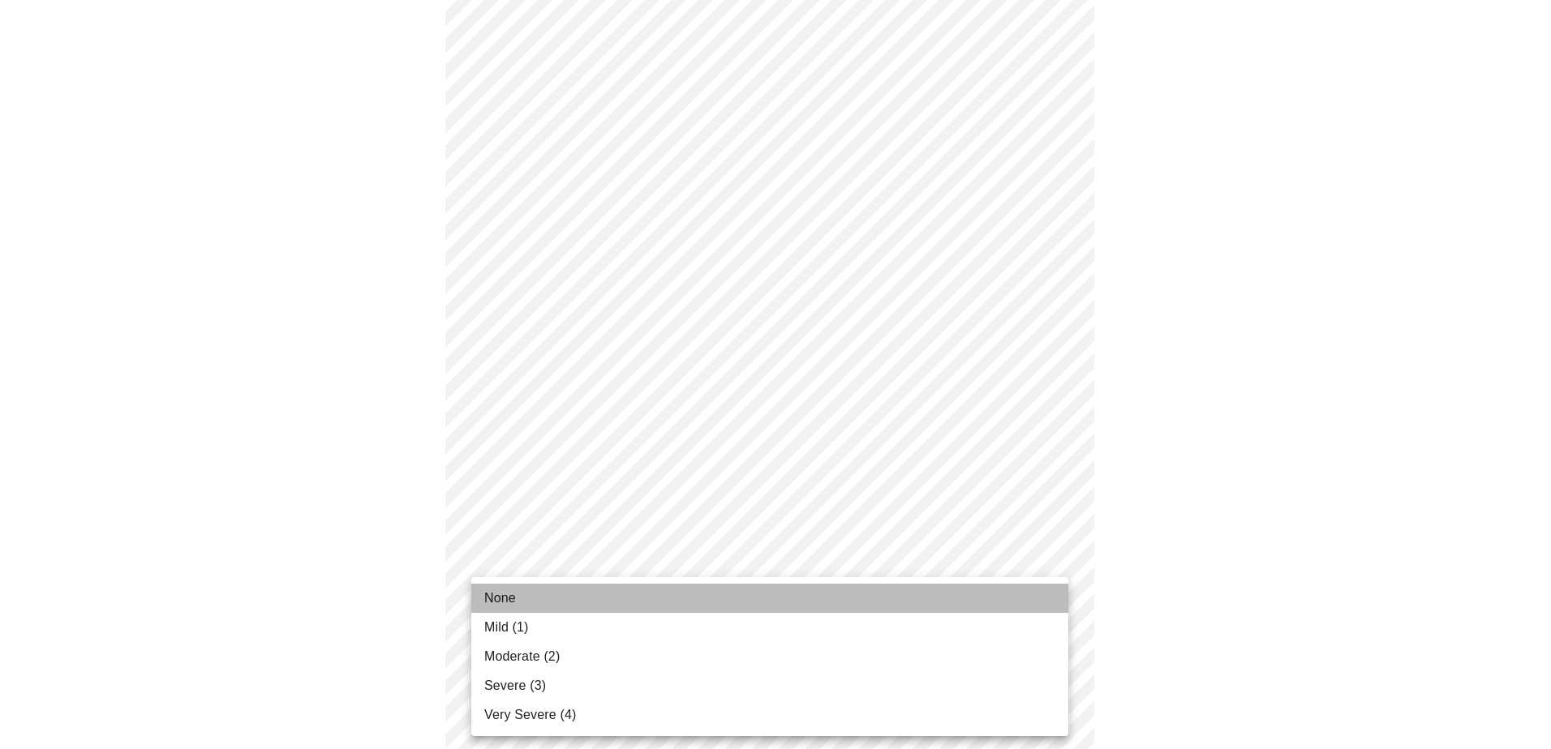
click at [503, 599] on span "None" at bounding box center [500, 598] width 32 height 19
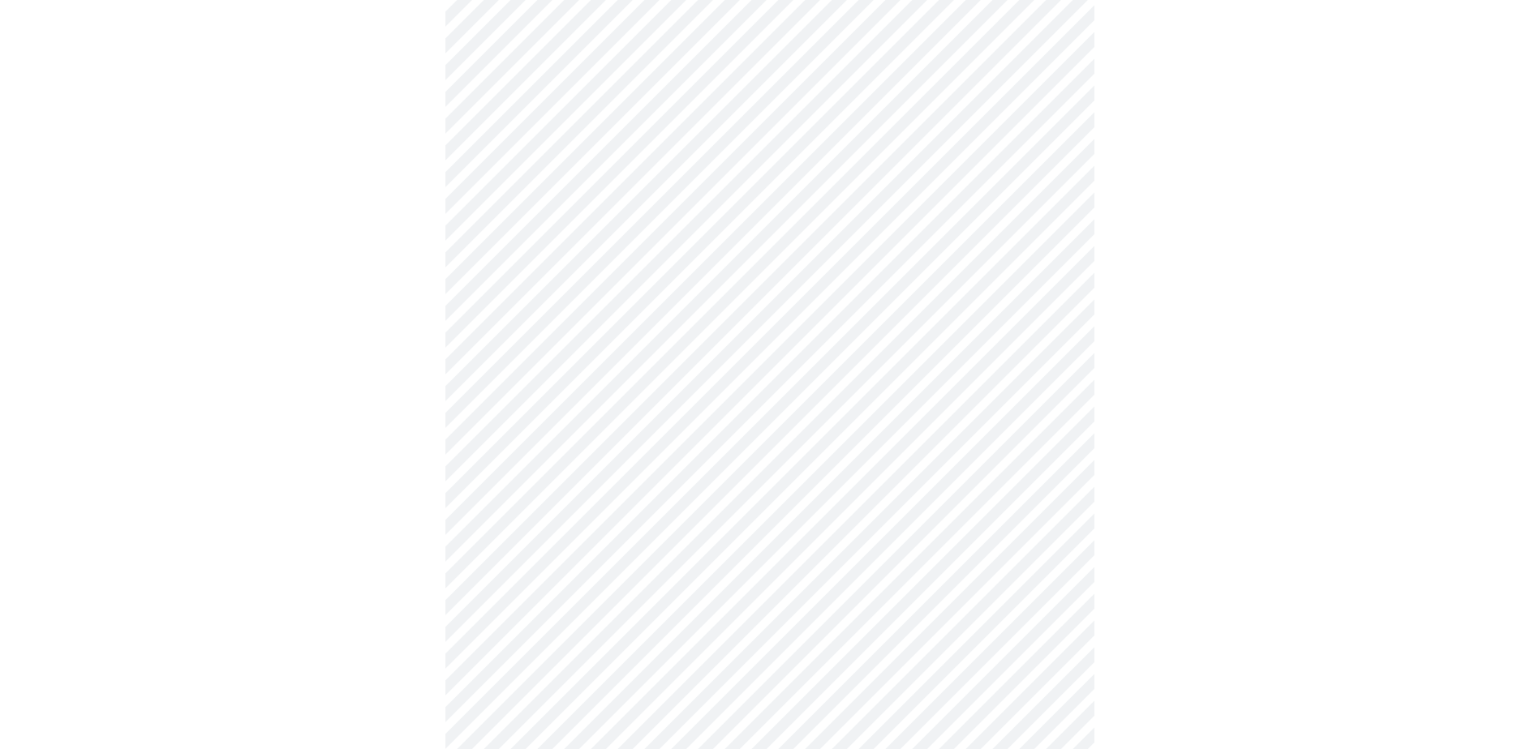
scroll to position [811, 0]
click at [575, 525] on body "MyMenopauseRx Appointments Messaging Labs Uploads Medications Community Refer a…" at bounding box center [769, 183] width 1526 height 1976
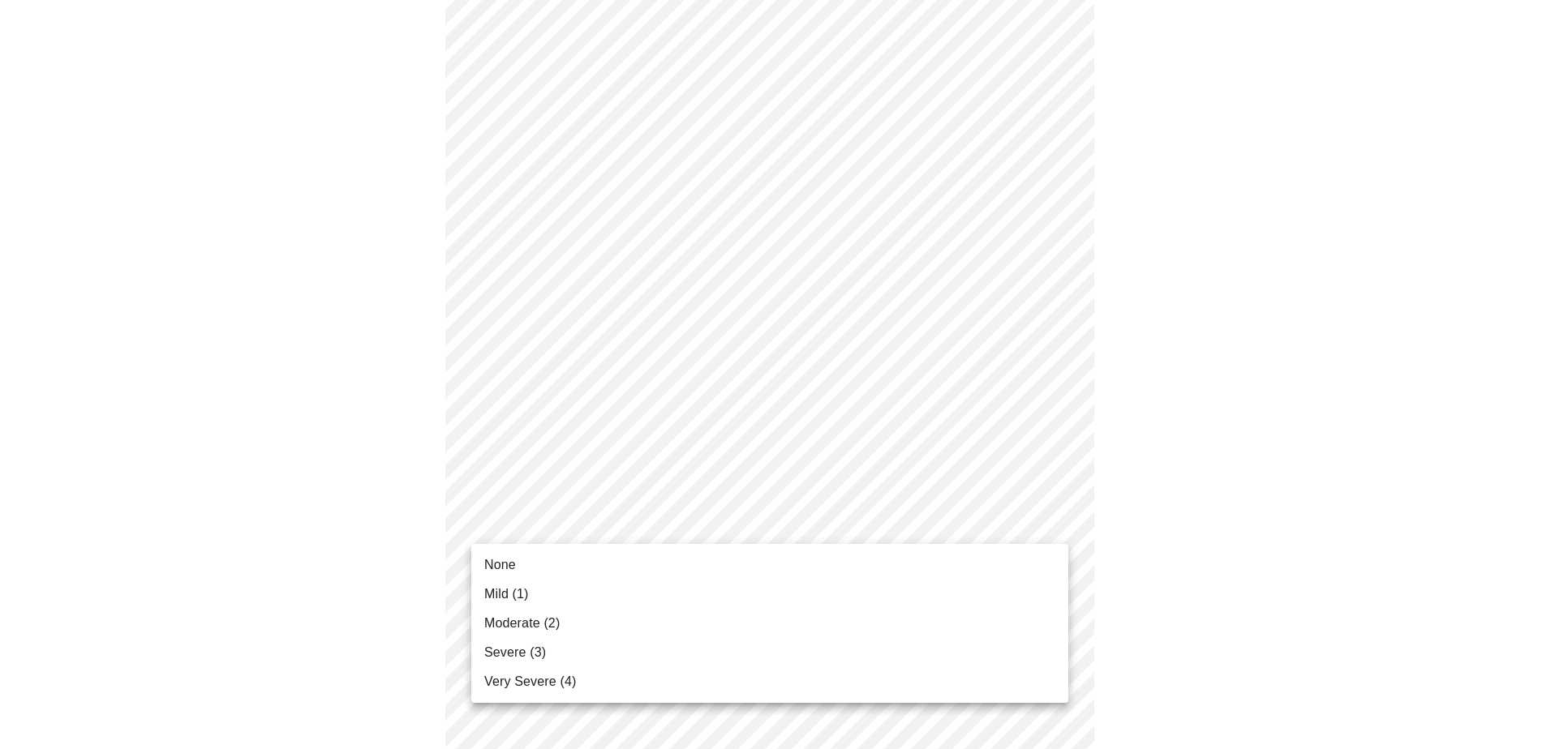
click at [506, 590] on span "Mild (1)" at bounding box center [506, 594] width 45 height 19
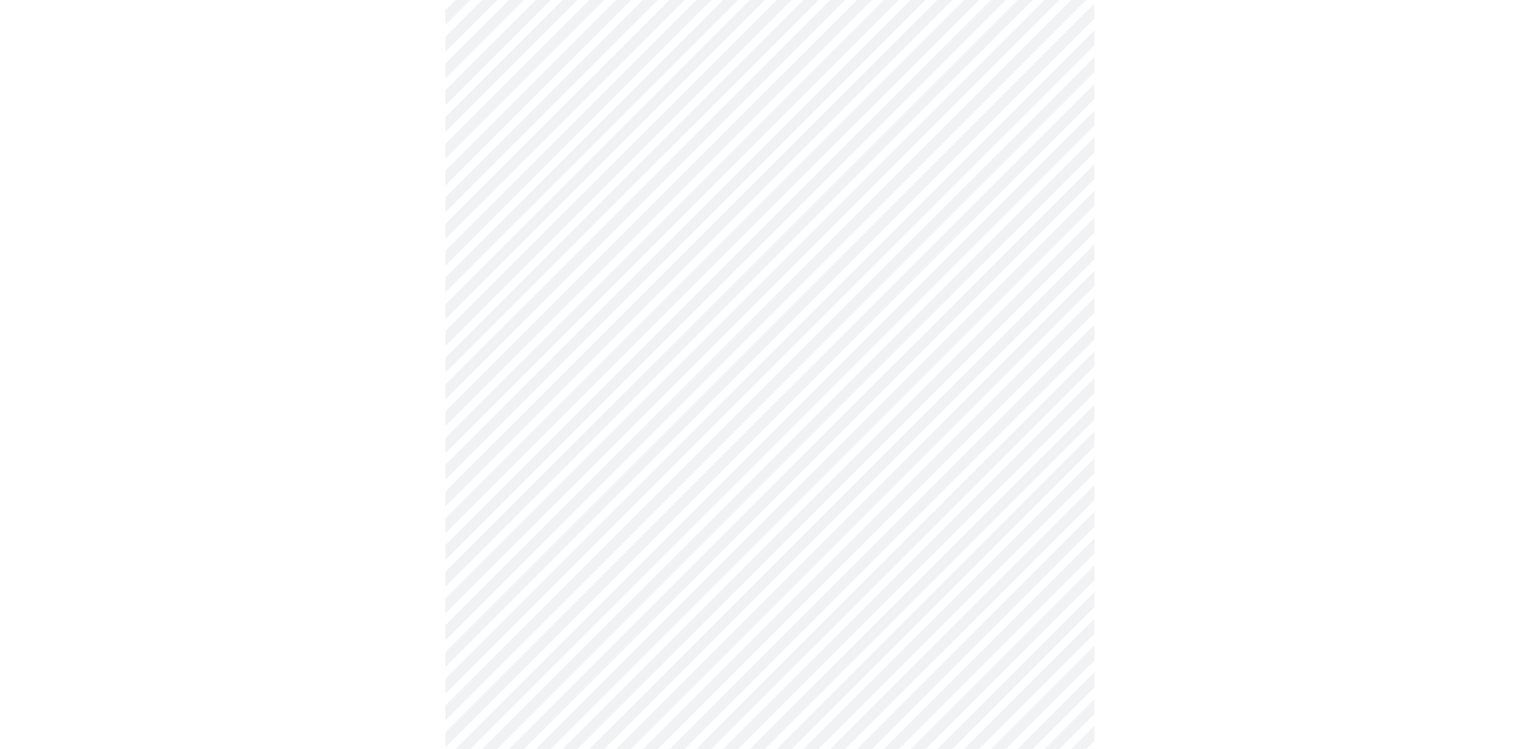
scroll to position [892, 0]
click at [568, 563] on body "MyMenopauseRx Appointments Messaging Labs Uploads Medications Community Refer a…" at bounding box center [769, 90] width 1526 height 1953
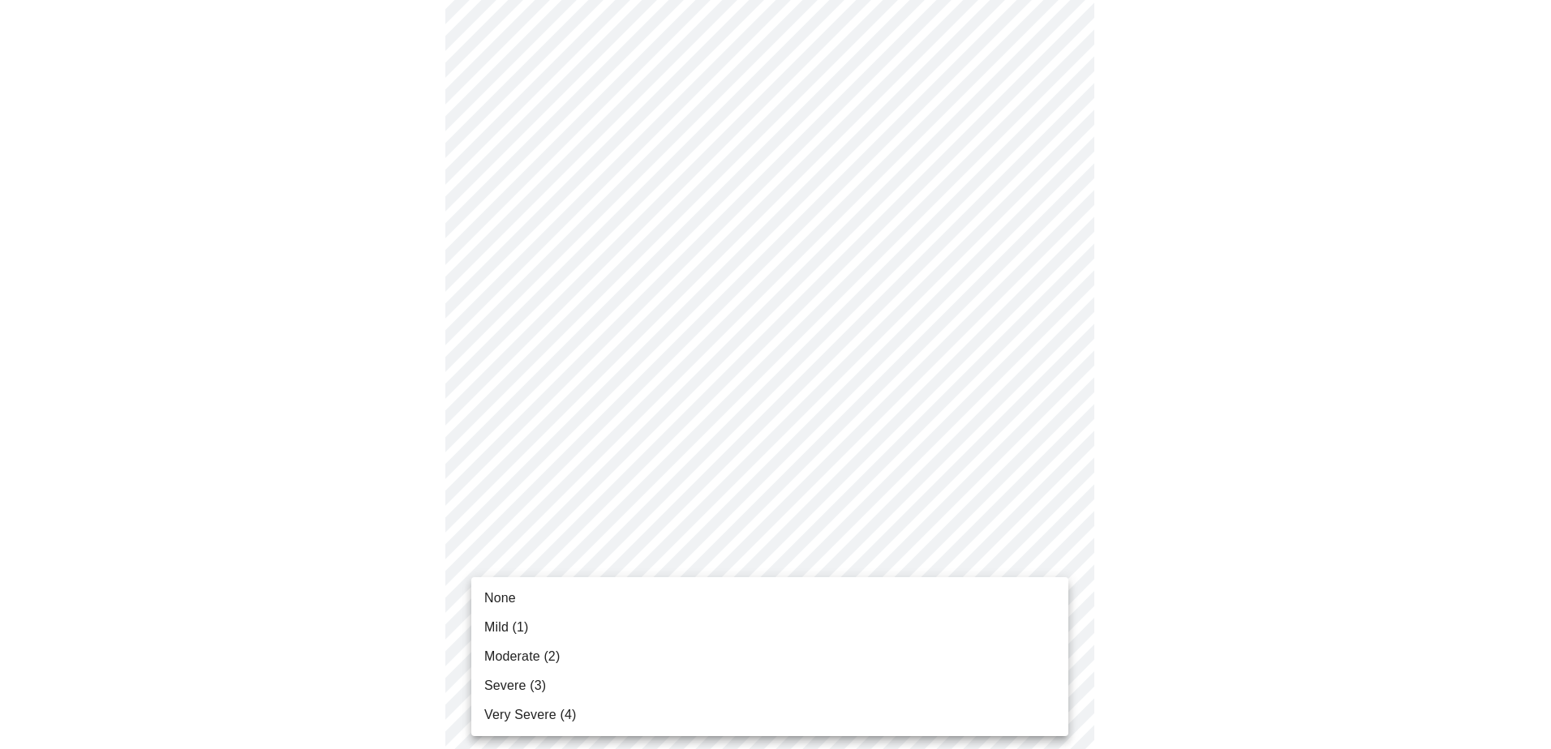
click at [506, 605] on span "None" at bounding box center [500, 598] width 32 height 19
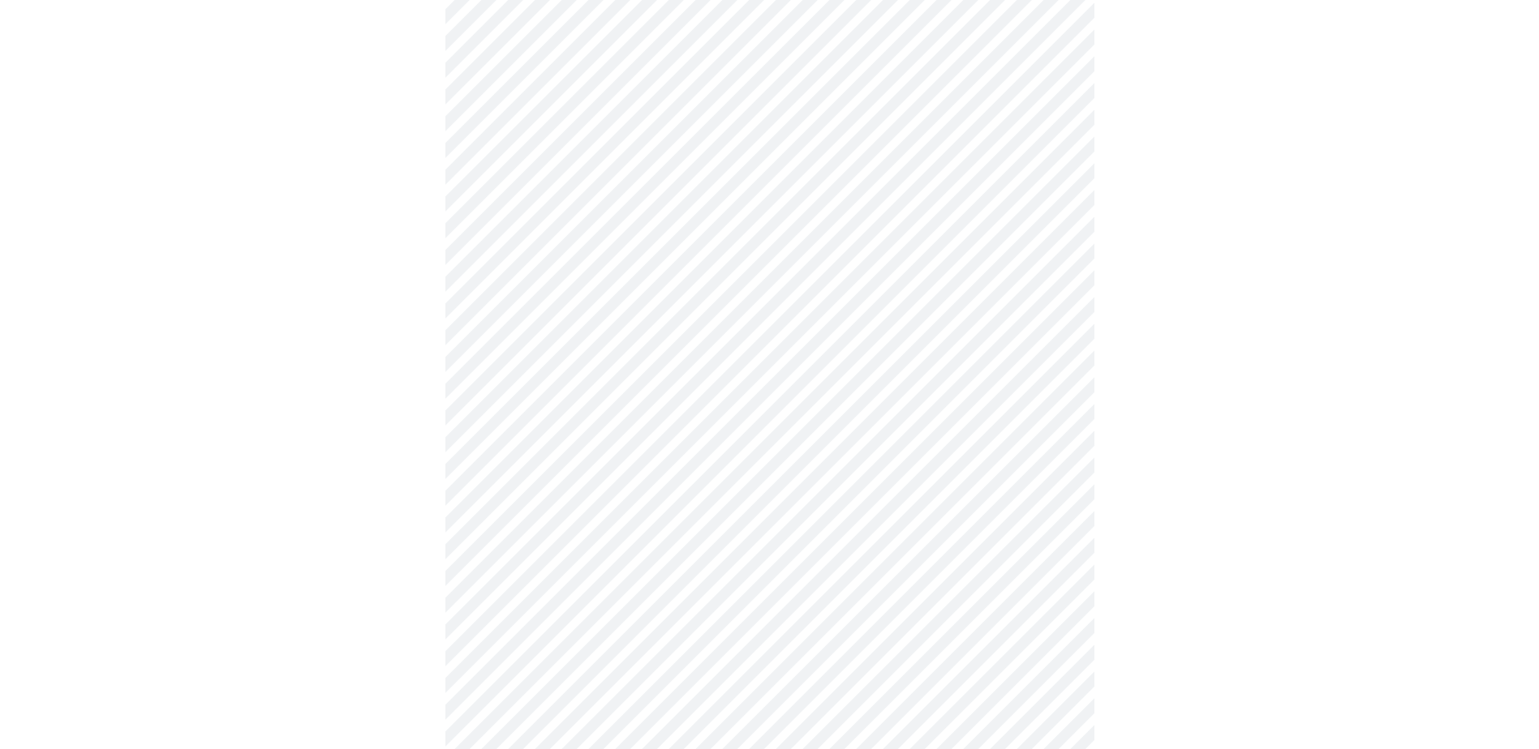
scroll to position [1136, 0]
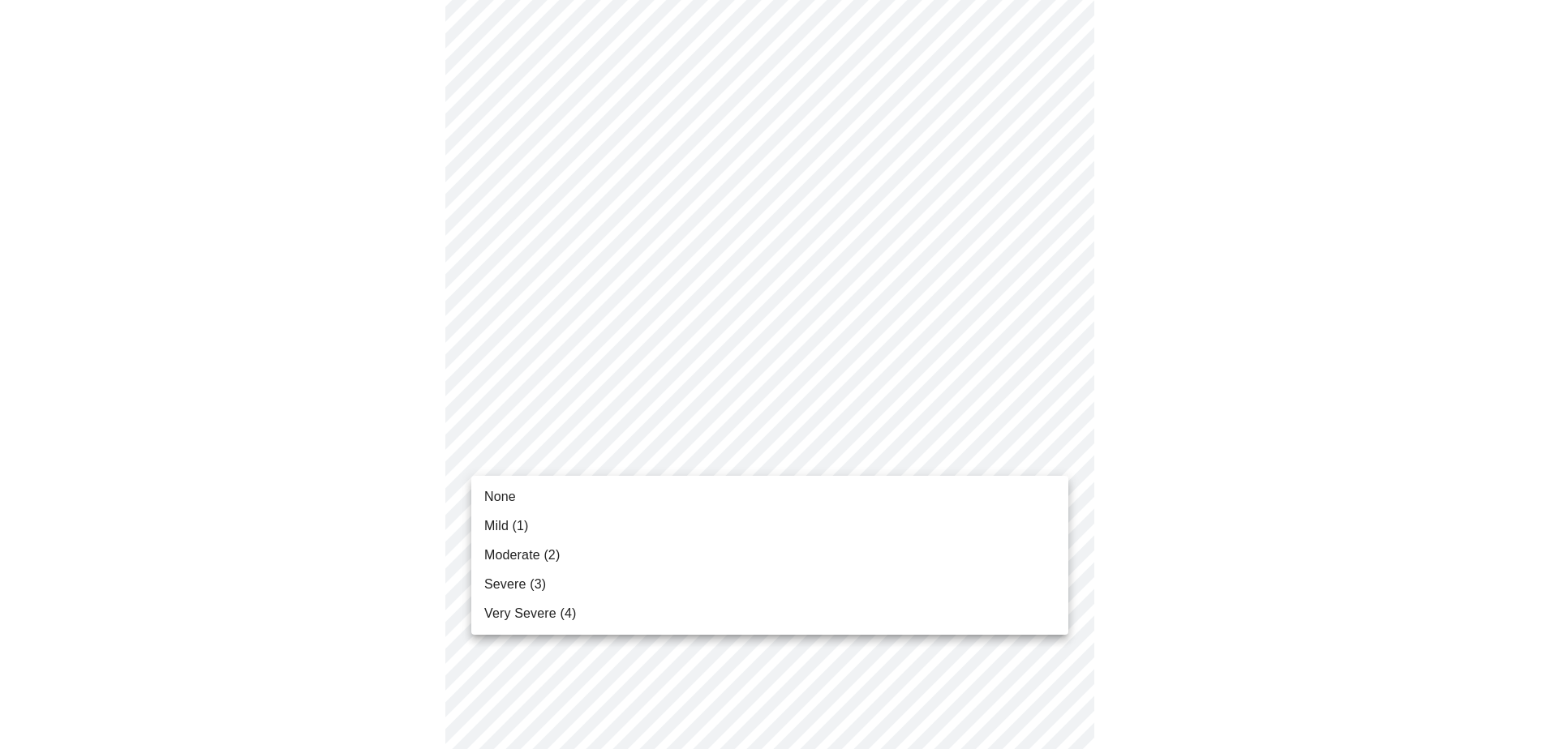
click at [508, 493] on span "None" at bounding box center [500, 496] width 32 height 19
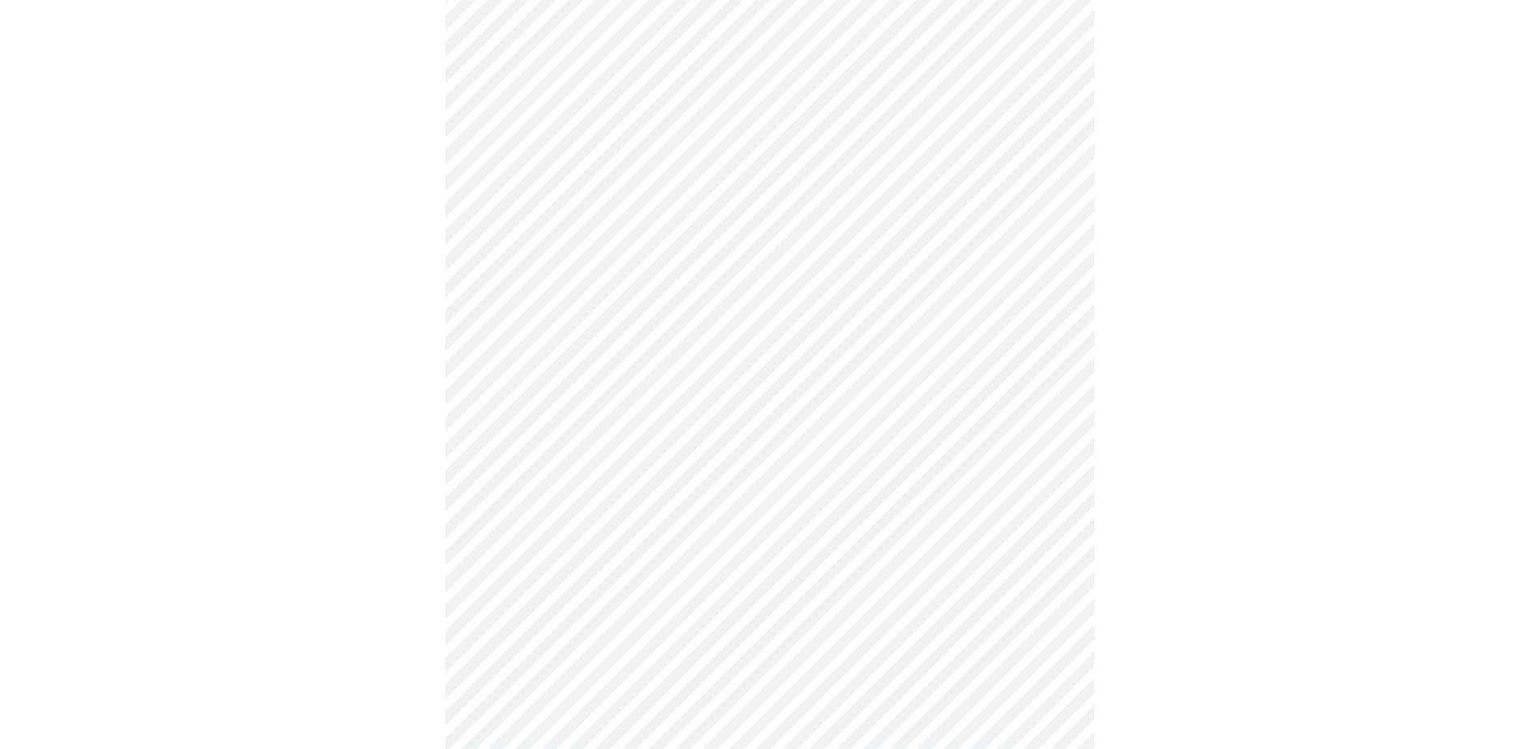
scroll to position [487, 0]
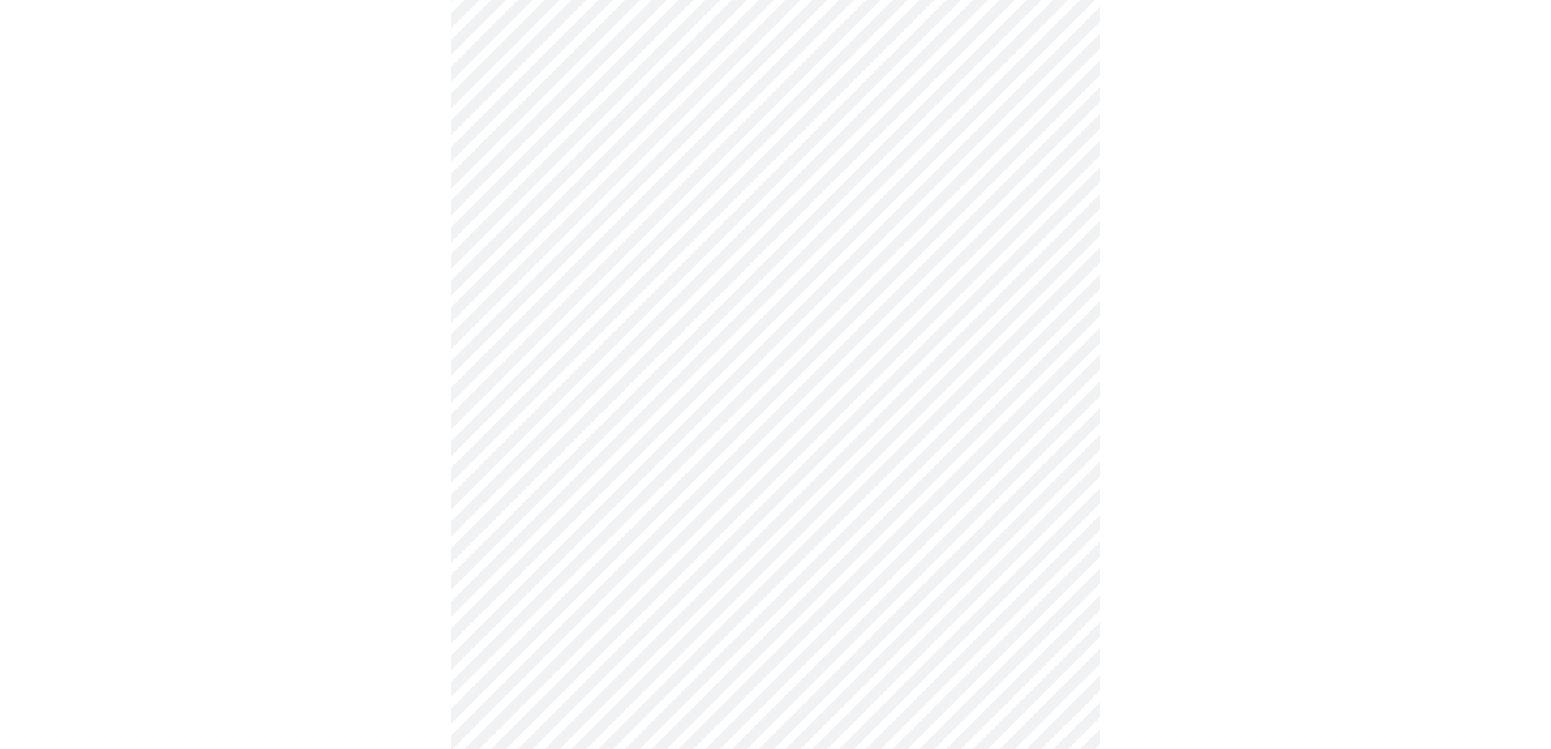
click at [611, 514] on body "MyMenopauseRx Appointments Messaging Labs Uploads Medications Community Refer a…" at bounding box center [775, 320] width 1538 height 1601
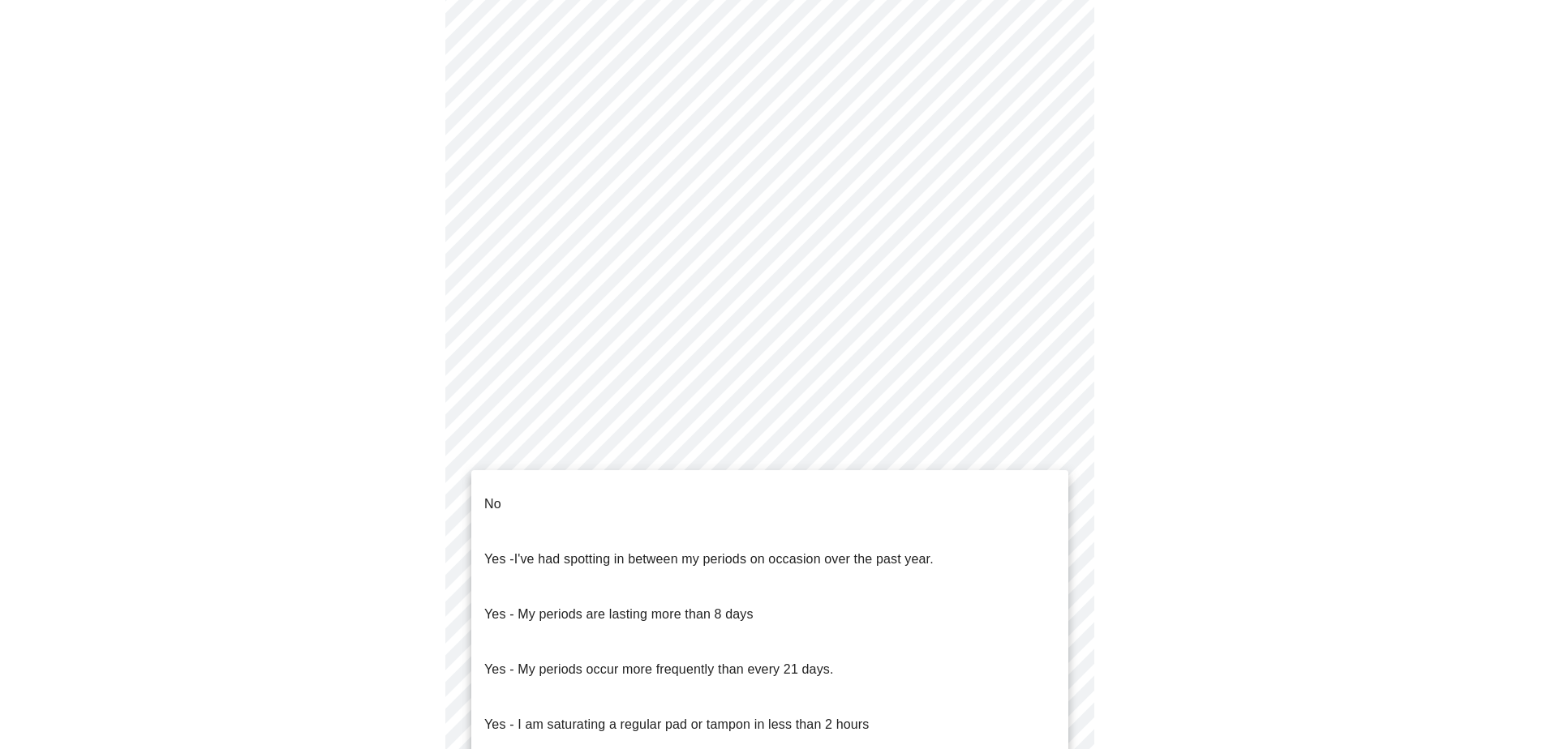
click at [619, 605] on p "Yes - My periods are lasting more than 8 days" at bounding box center [618, 614] width 269 height 19
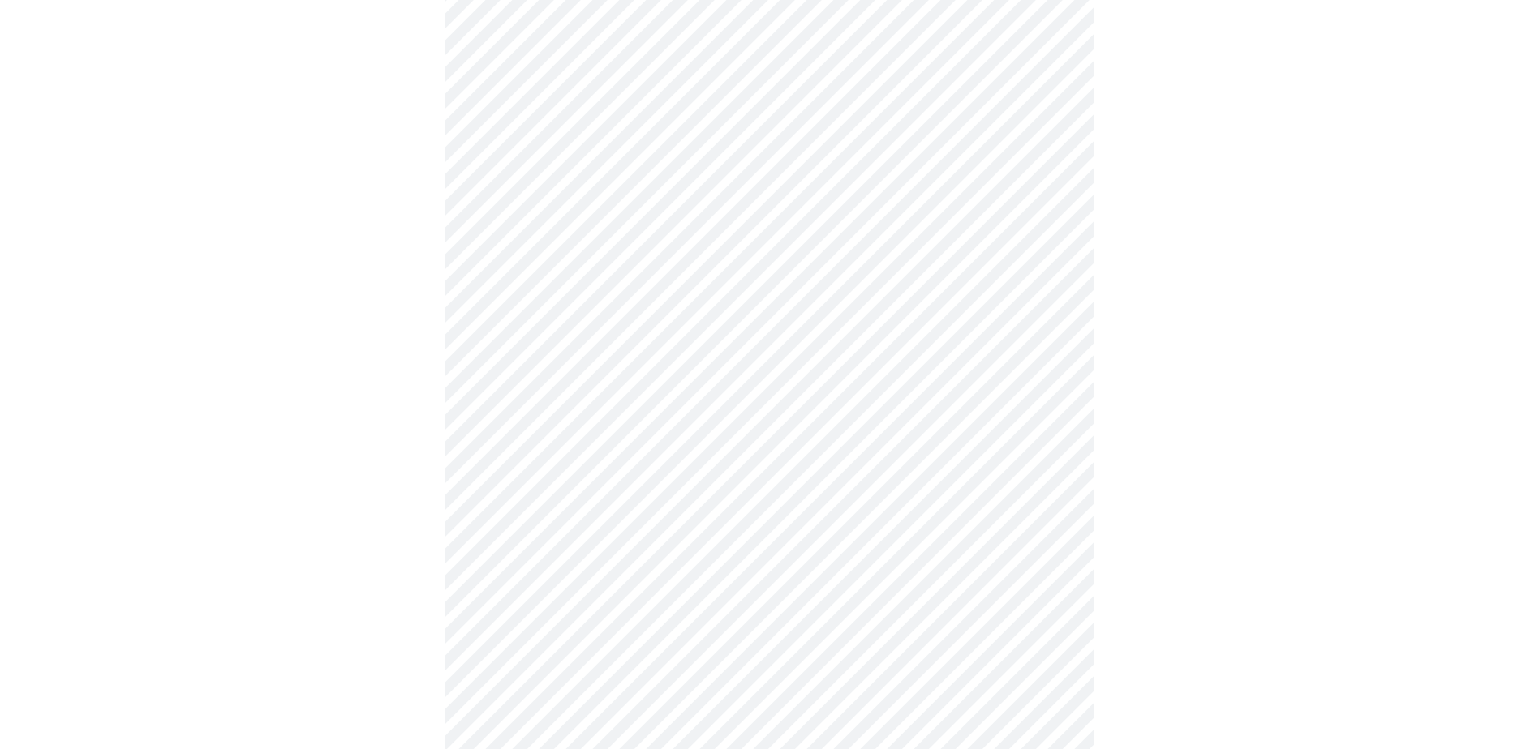
scroll to position [730, 0]
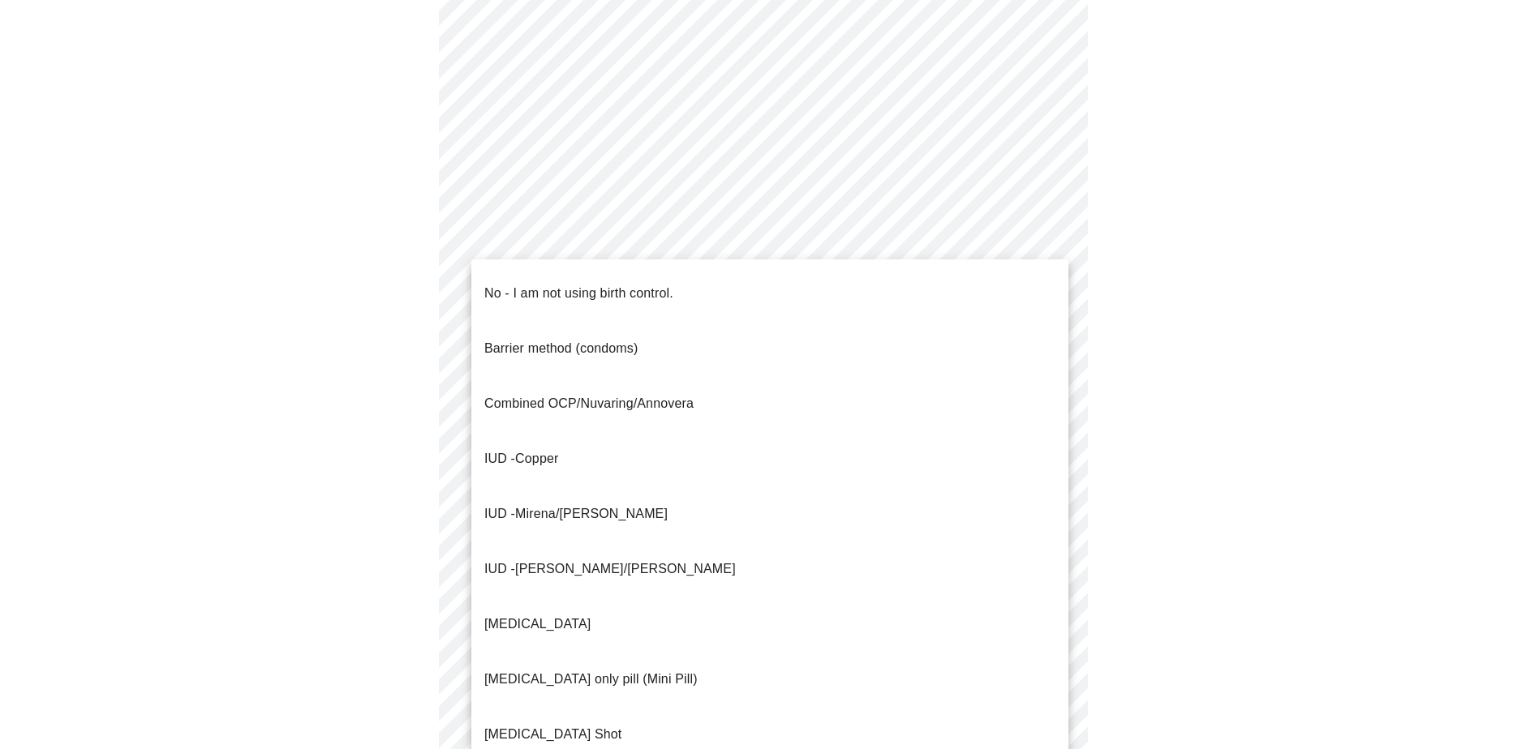
click at [633, 380] on body "MyMenopauseRx Appointments Messaging Labs Uploads Medications Community Refer a…" at bounding box center [769, 71] width 1526 height 1591
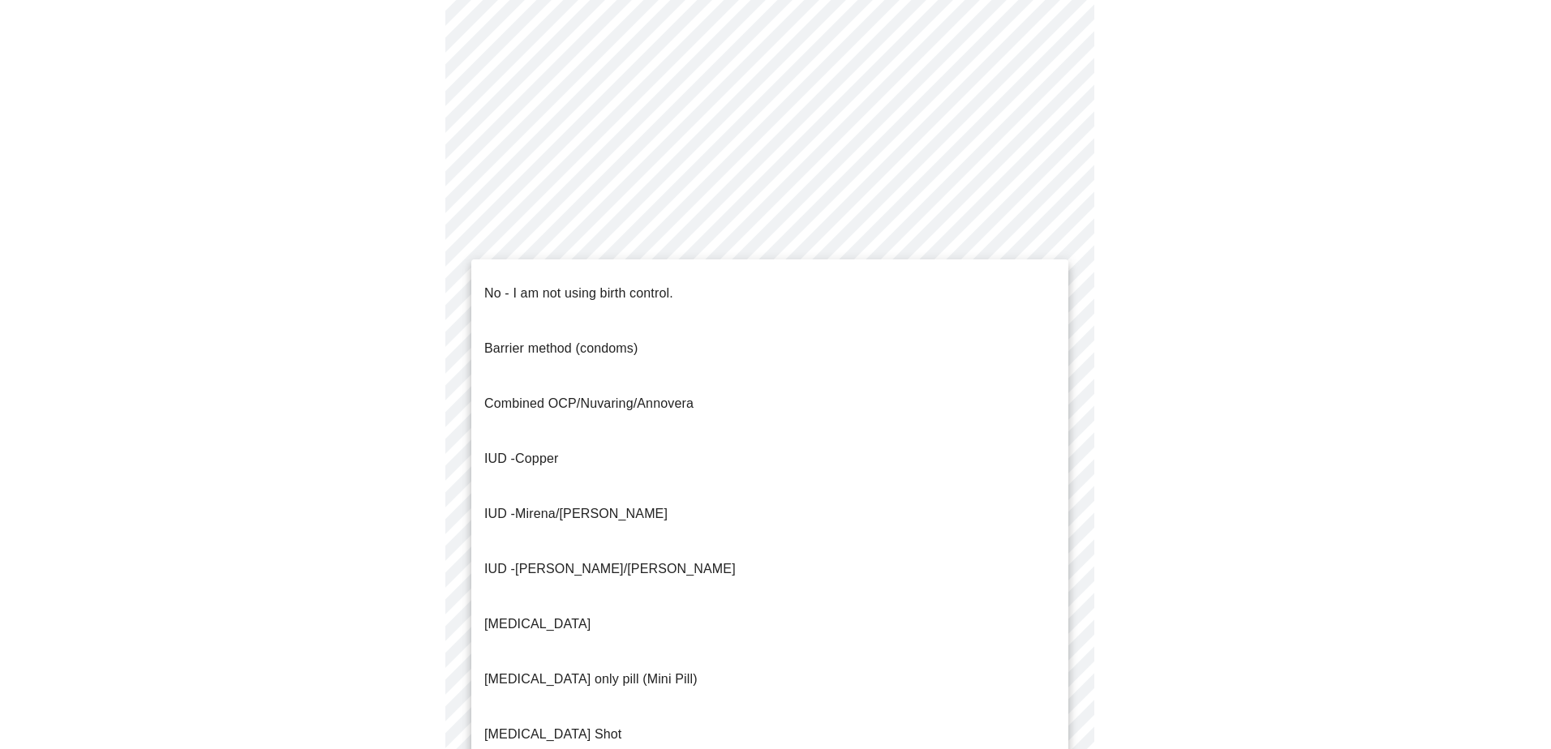
click at [500, 284] on p "No - I am not using birth control." at bounding box center [578, 293] width 189 height 19
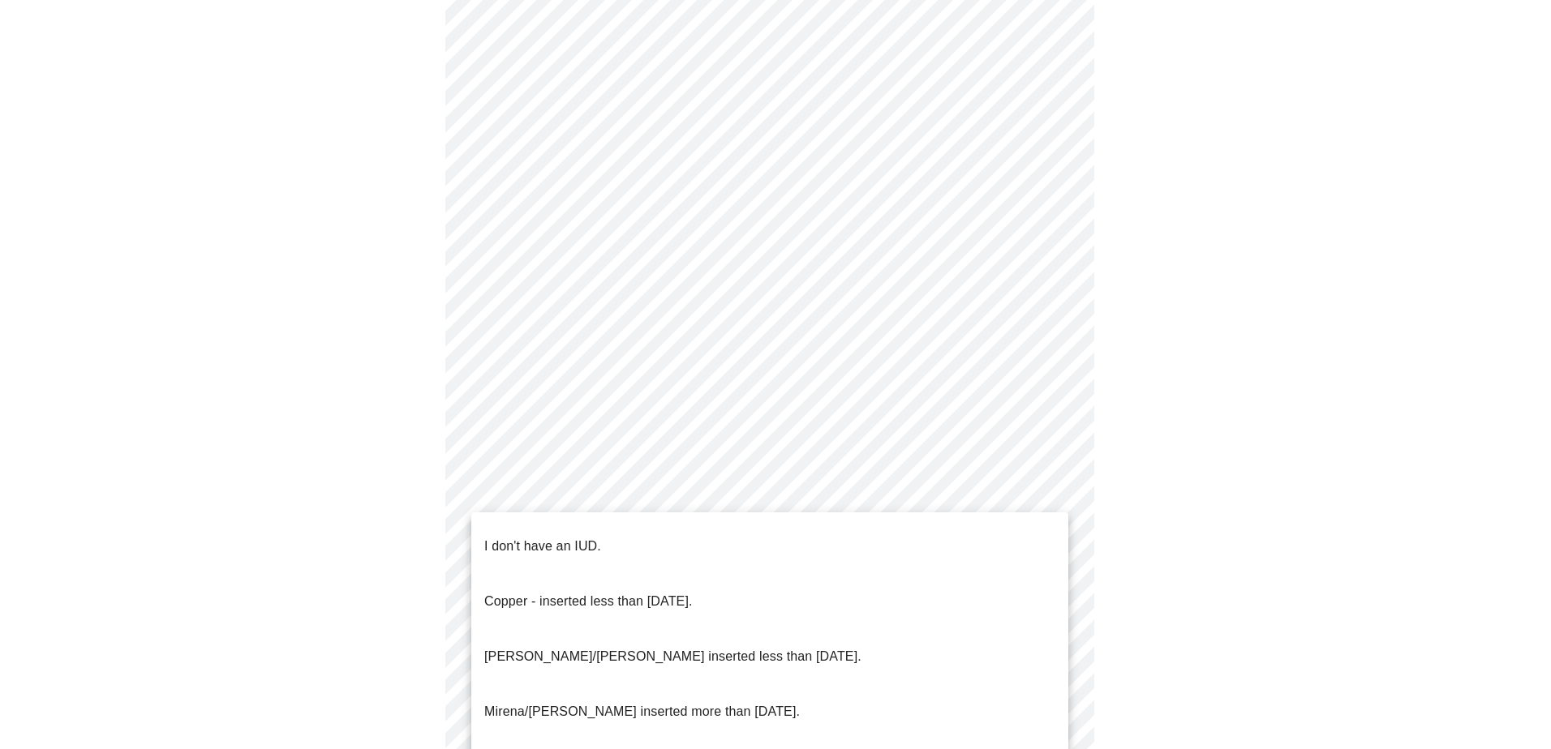
click at [527, 494] on body "MyMenopauseRx Appointments Messaging Labs Uploads Medications Community Refer a…" at bounding box center [775, 67] width 1538 height 1582
click at [530, 537] on p "I don't have an IUD." at bounding box center [542, 546] width 117 height 19
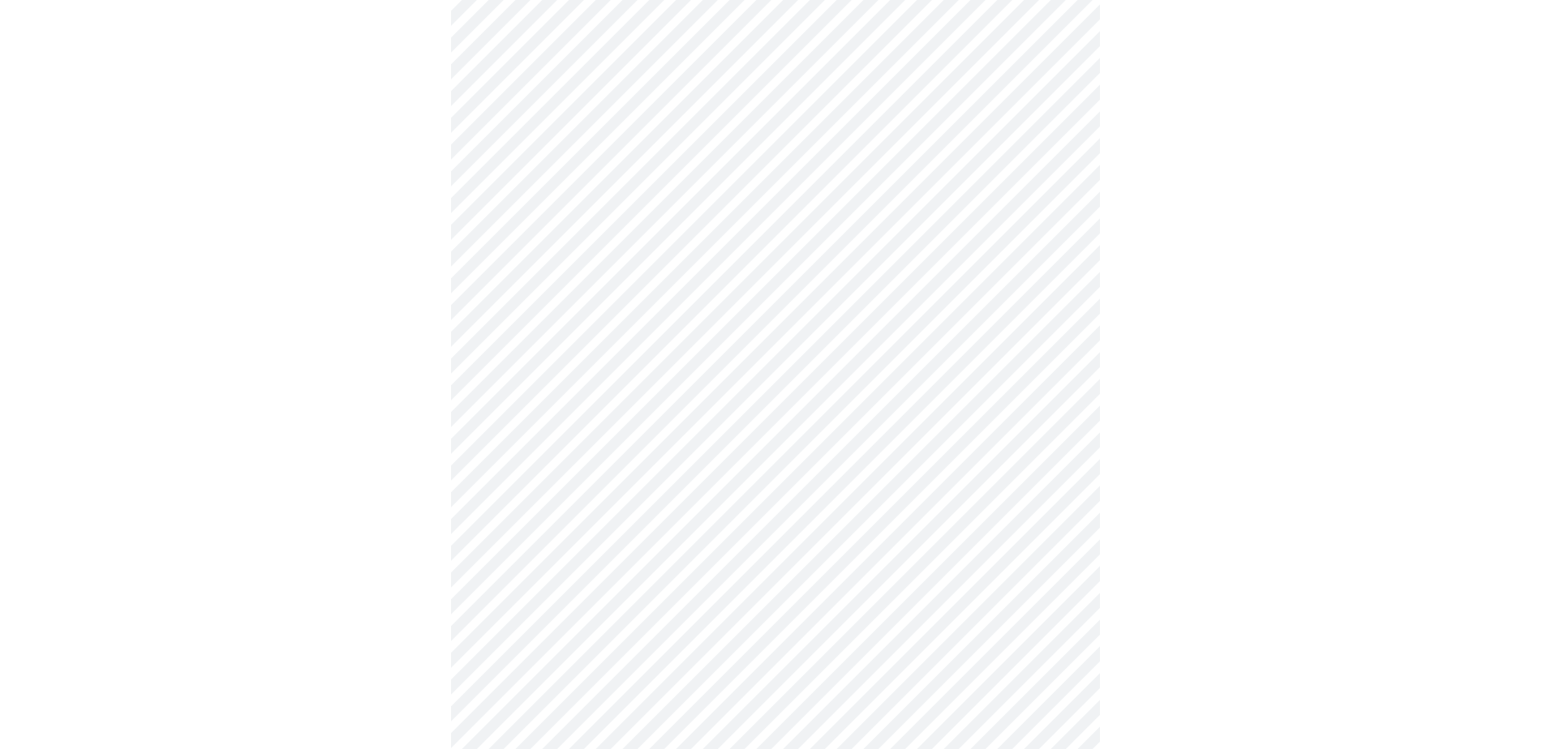
click at [553, 612] on body "MyMenopauseRx Appointments Messaging Labs Uploads Medications Community Refer a…" at bounding box center [775, 62] width 1538 height 1572
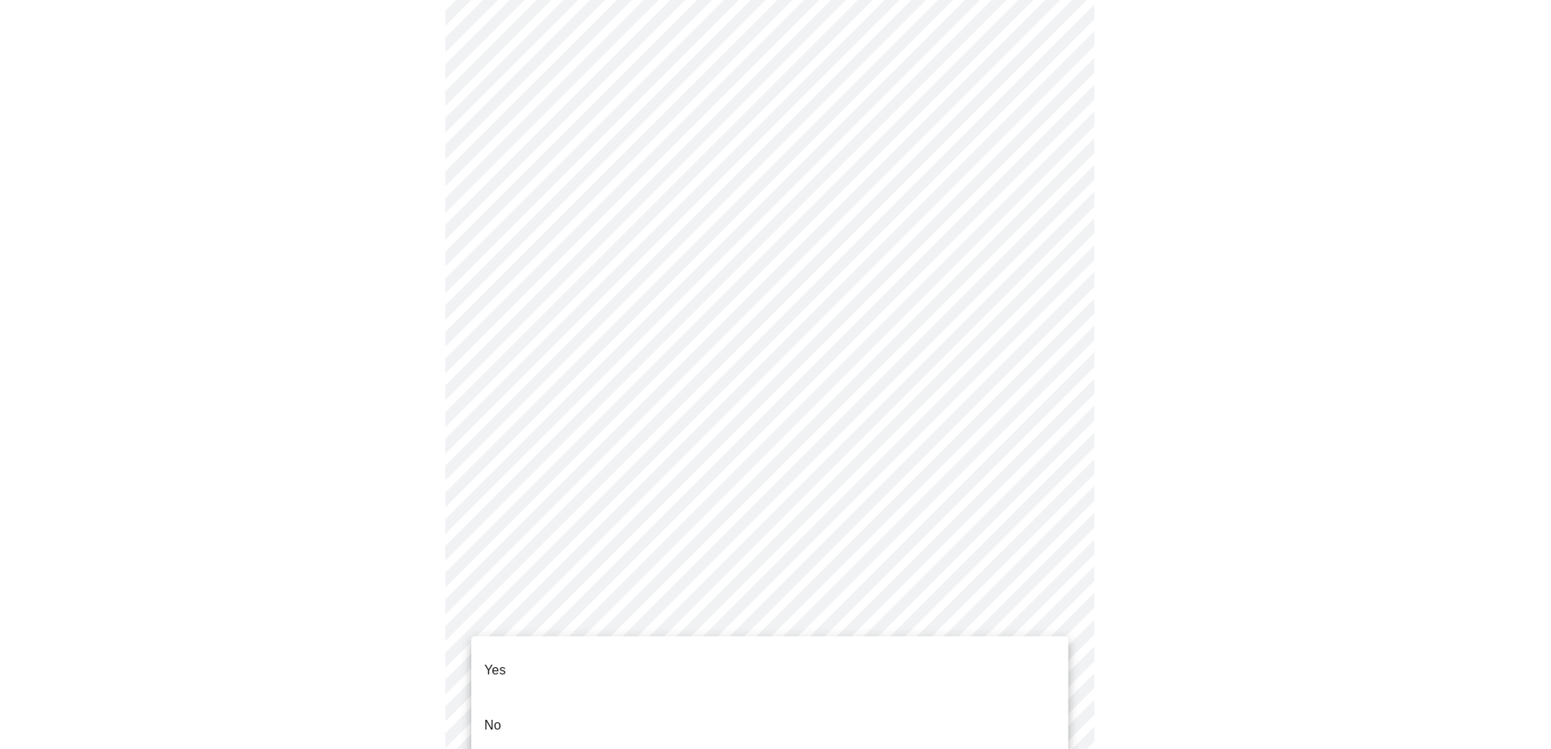
click at [513, 698] on li "No" at bounding box center [769, 725] width 597 height 55
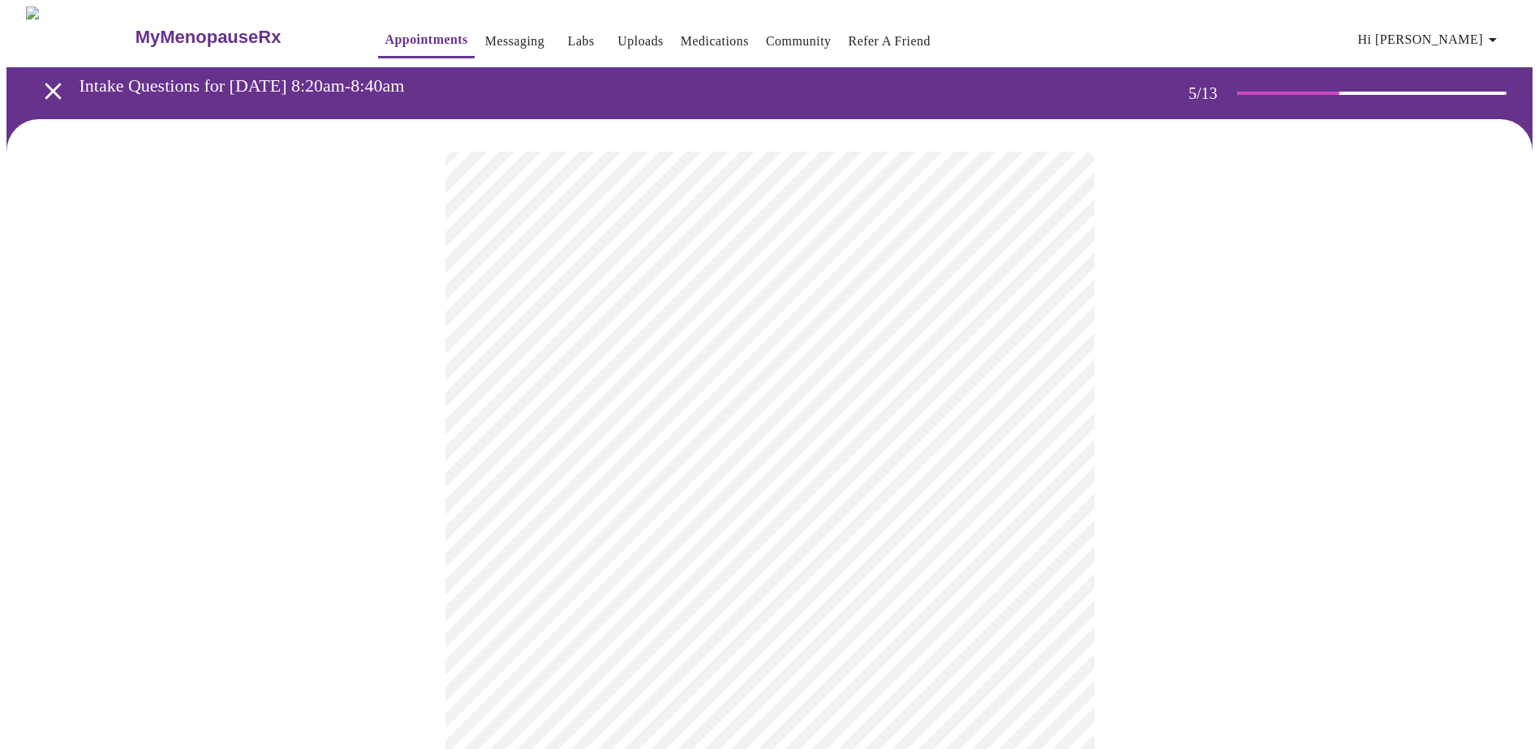
scroll to position [162, 0]
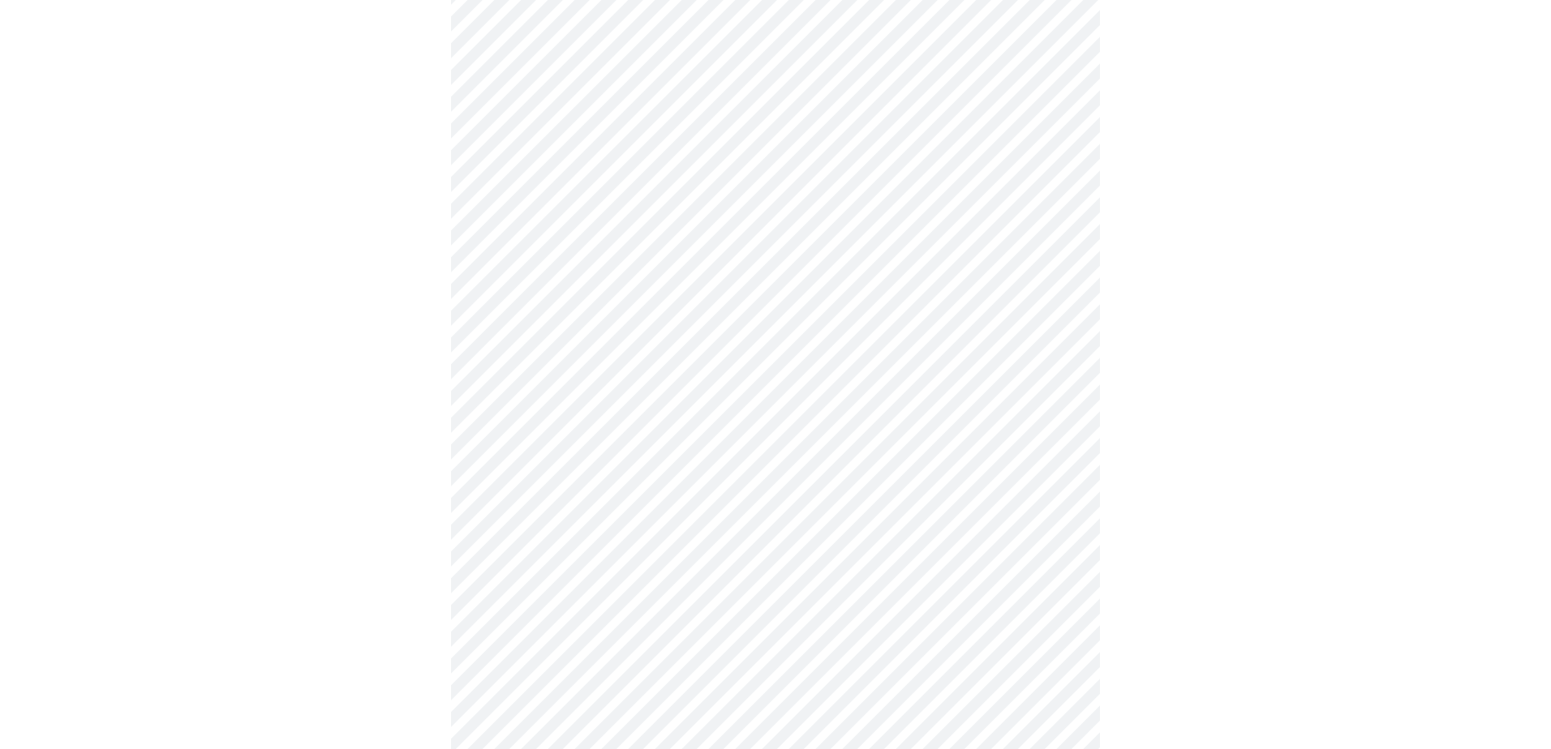
click at [1049, 266] on body "MyMenopauseRx Appointments Messaging Labs Uploads Medications Community Refer a…" at bounding box center [775, 443] width 1538 height 1199
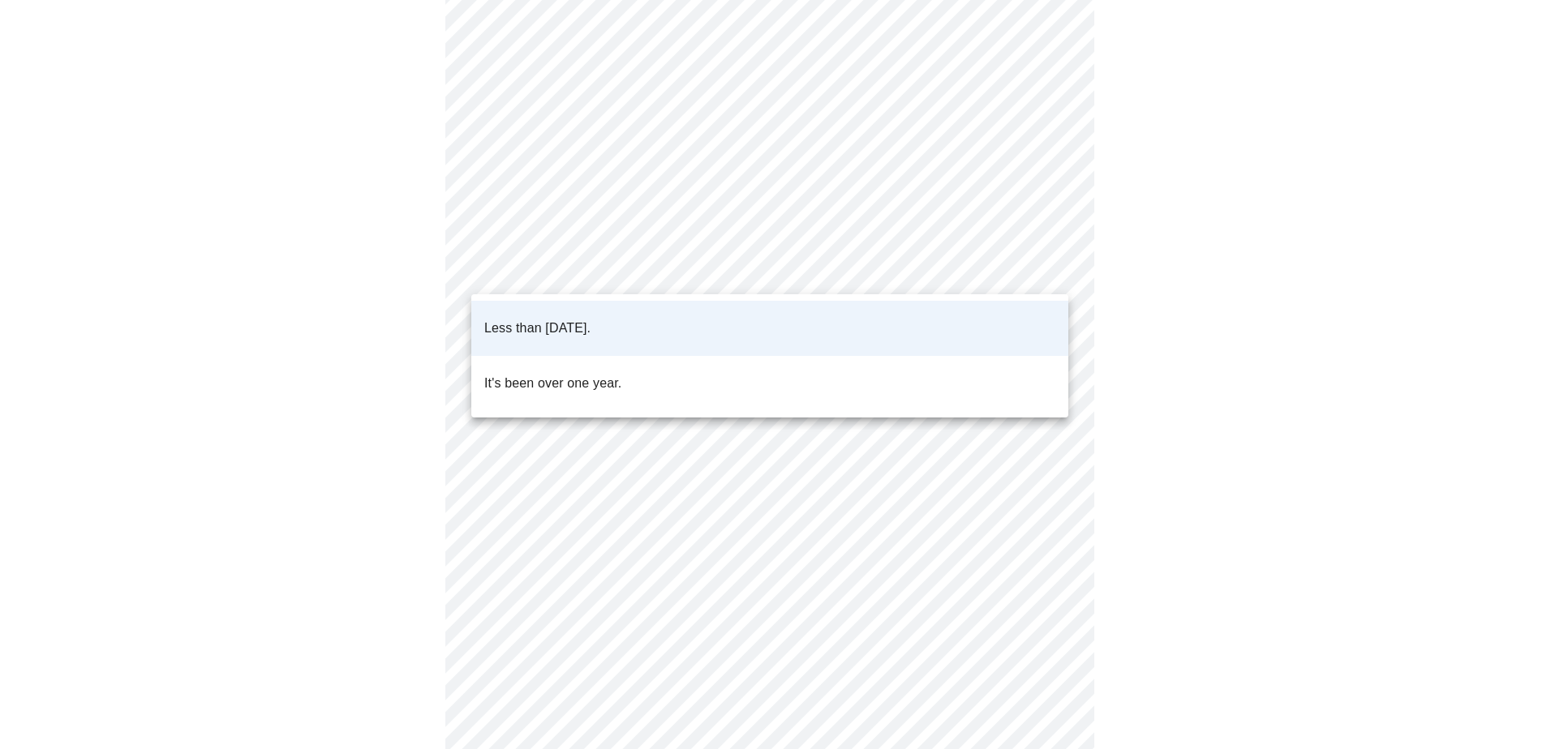
click at [552, 319] on p "Less than [DATE]." at bounding box center [537, 328] width 106 height 19
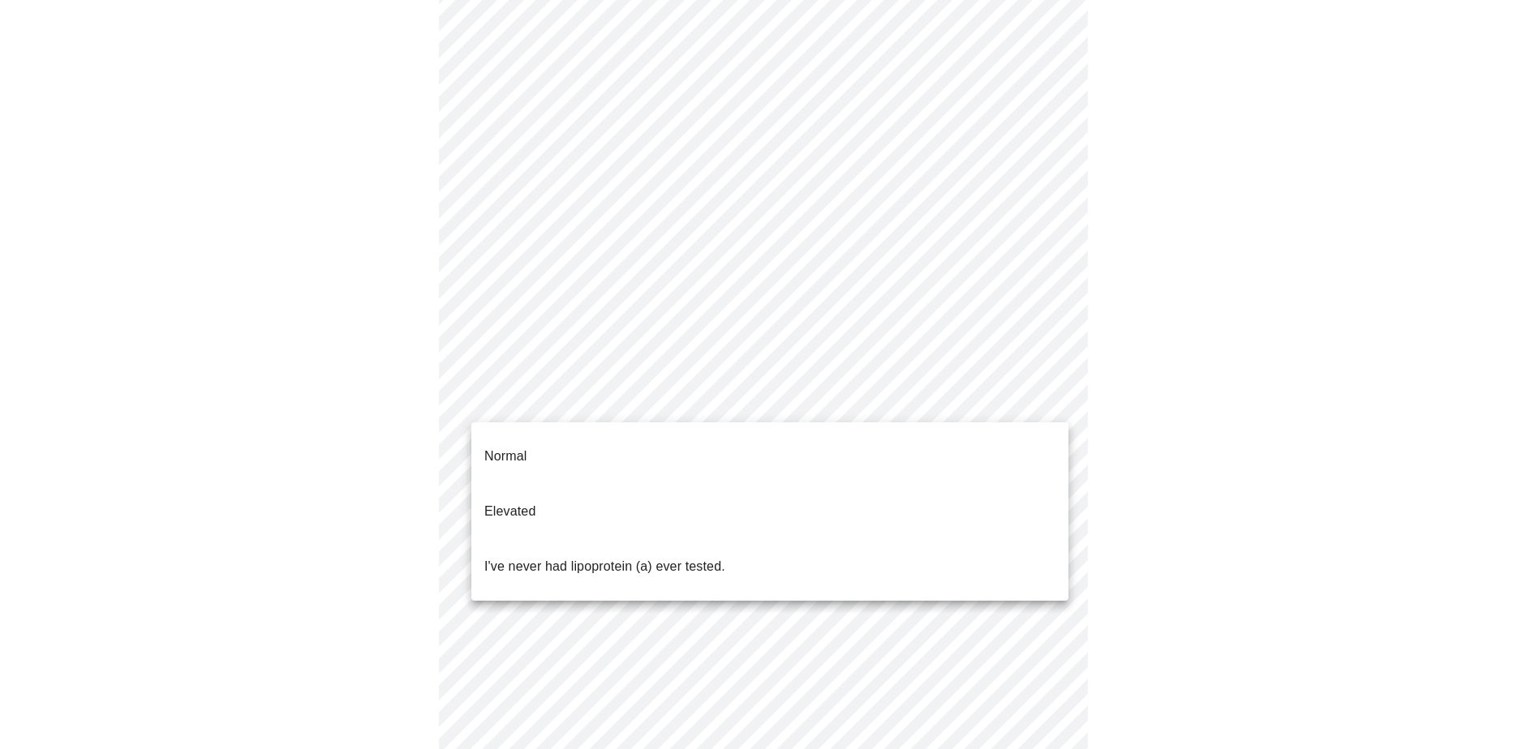
click at [525, 401] on body "MyMenopauseRx Appointments Messaging Labs Uploads Medications Community Refer a…" at bounding box center [769, 443] width 1526 height 1199
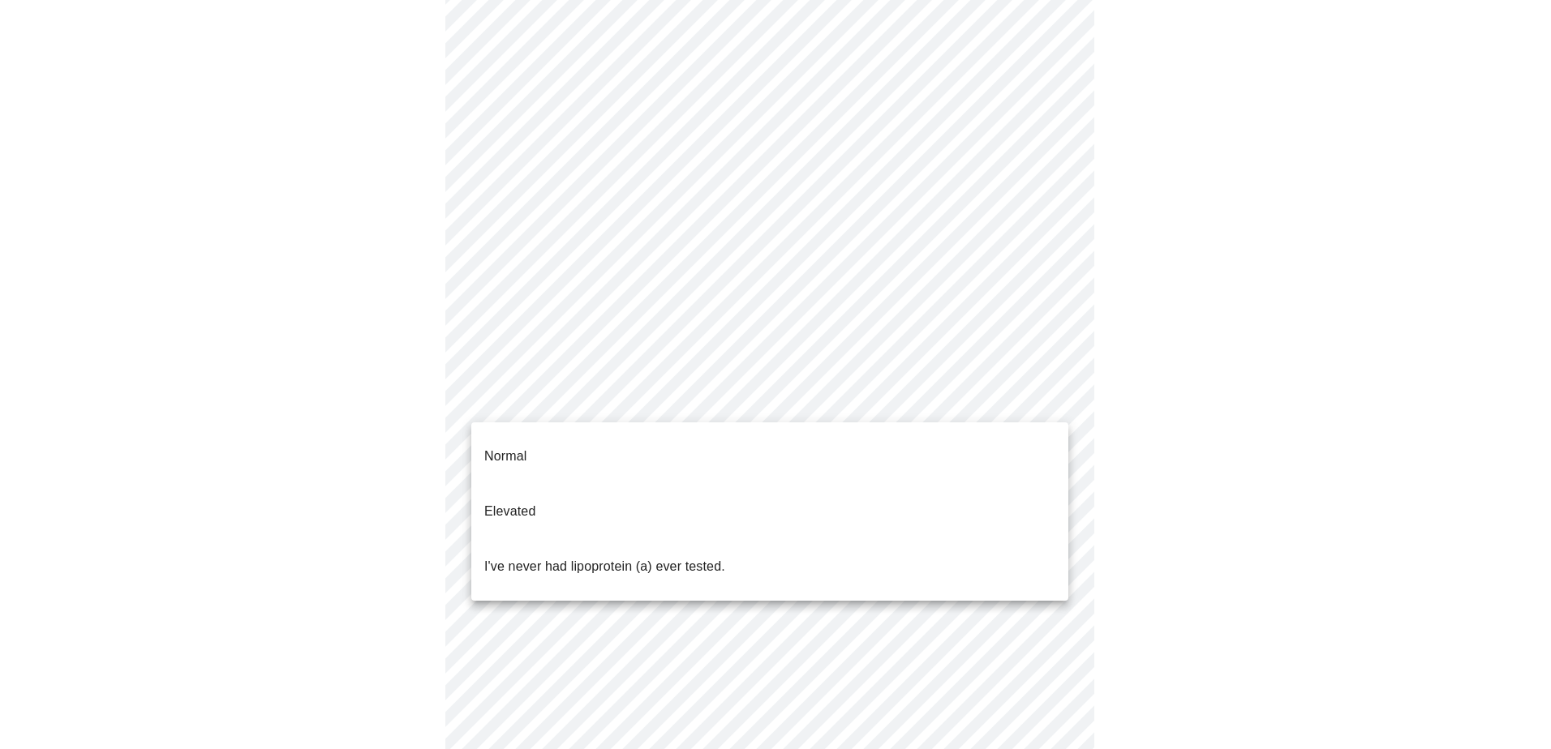
click at [503, 557] on p "I've never had lipoprotein (a) ever tested." at bounding box center [604, 566] width 241 height 19
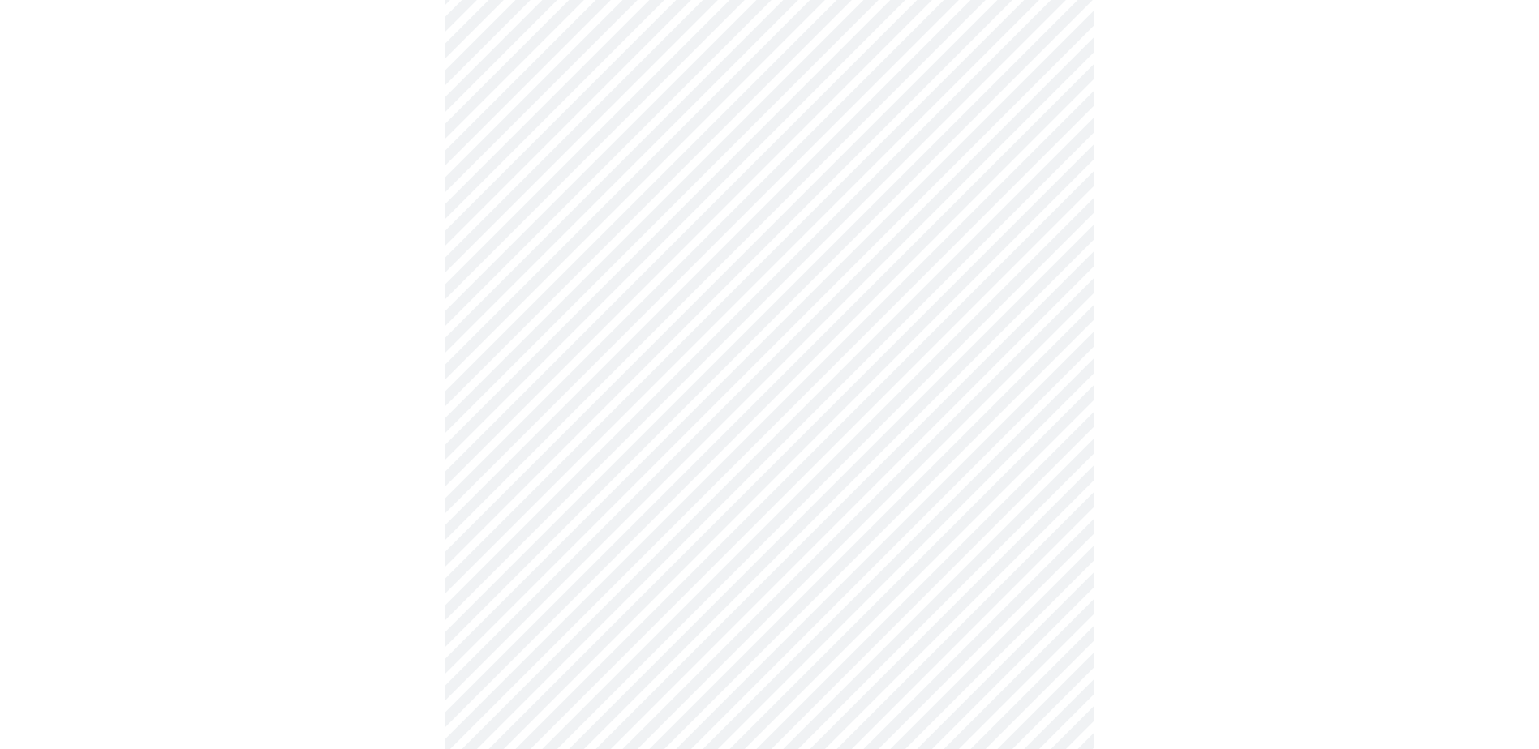
click at [1135, 544] on div at bounding box center [769, 495] width 1526 height 1077
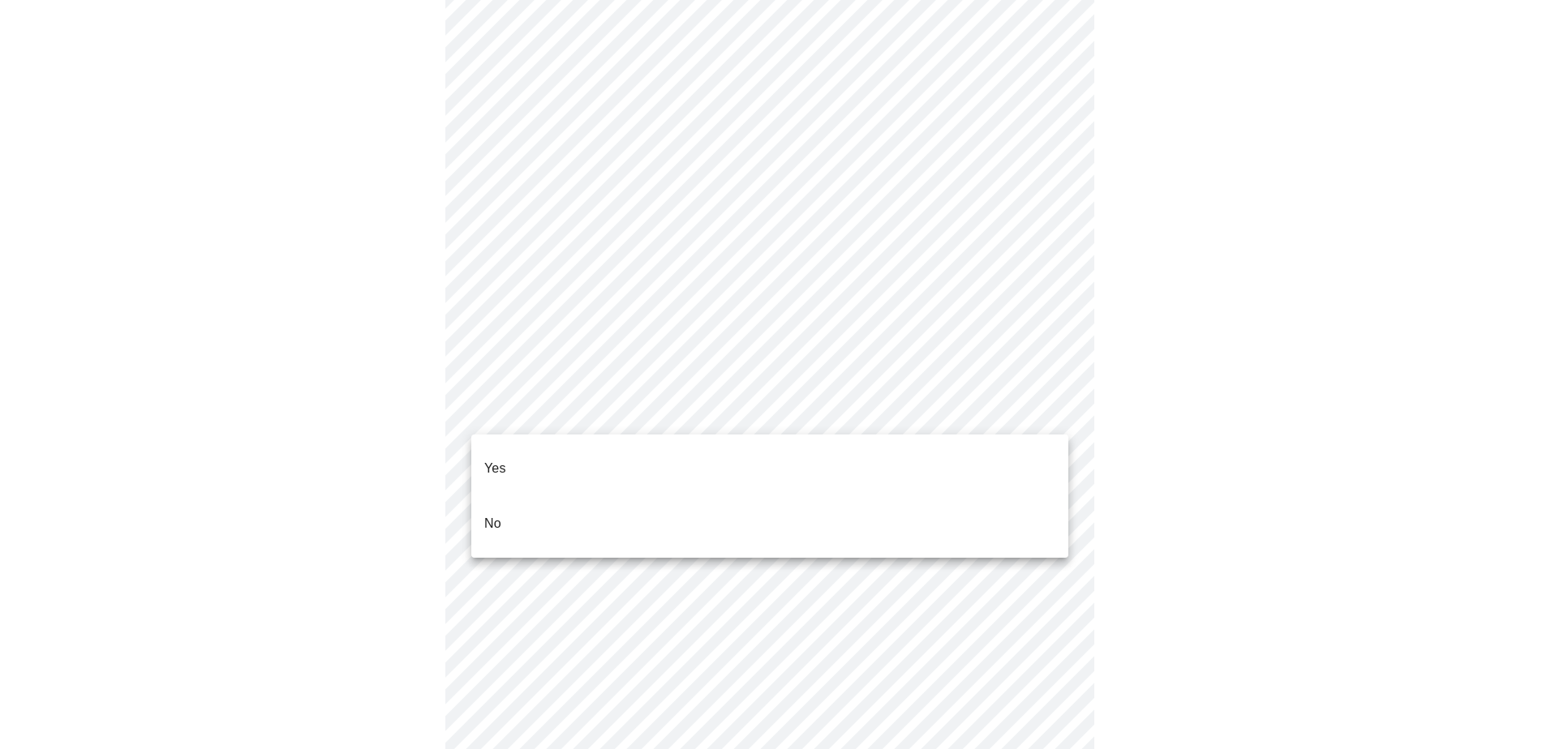
drag, startPoint x: 499, startPoint y: 496, endPoint x: 517, endPoint y: 502, distance: 19.0
click at [500, 514] on p "No" at bounding box center [492, 523] width 17 height 19
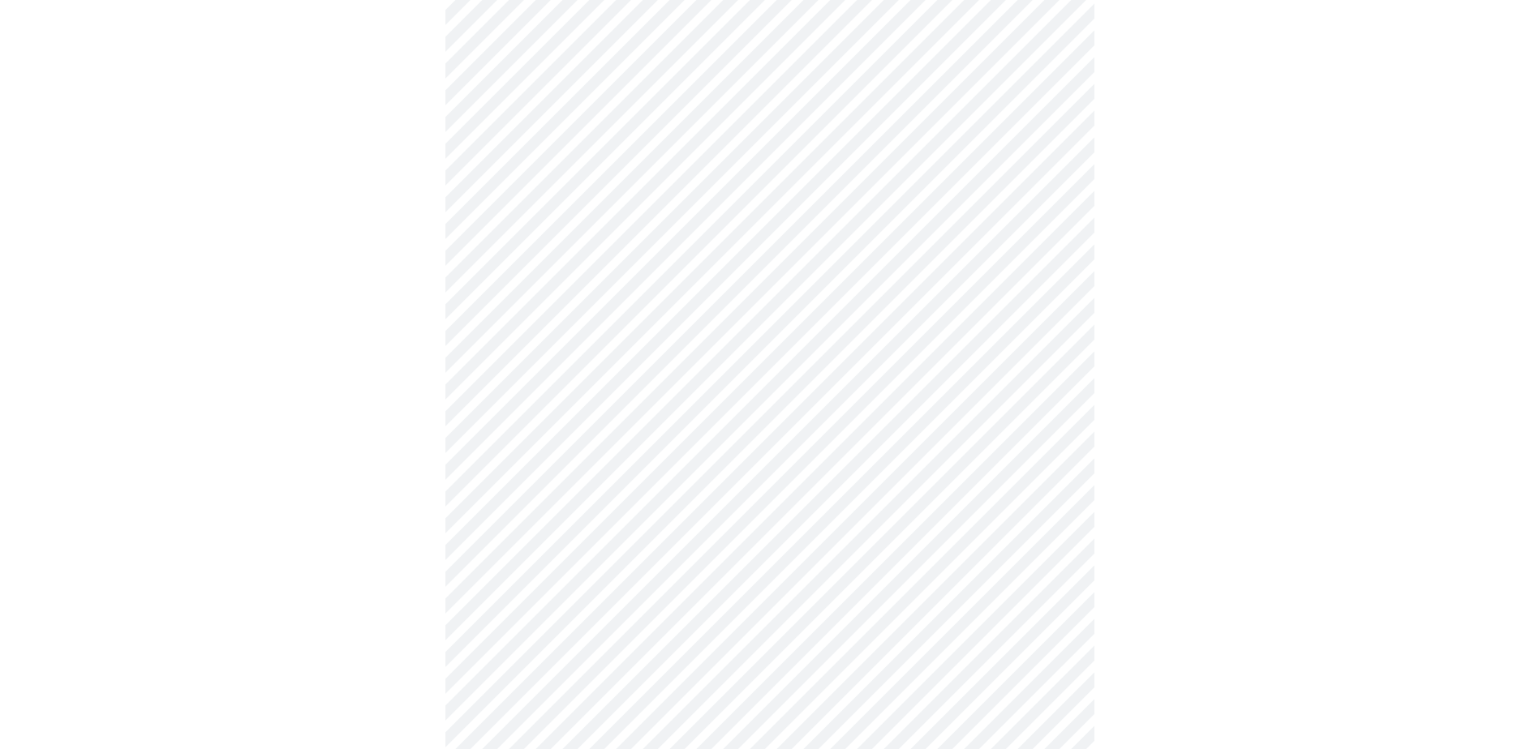
scroll to position [649, 0]
click at [438, 672] on div at bounding box center [769, 172] width 1526 height 1405
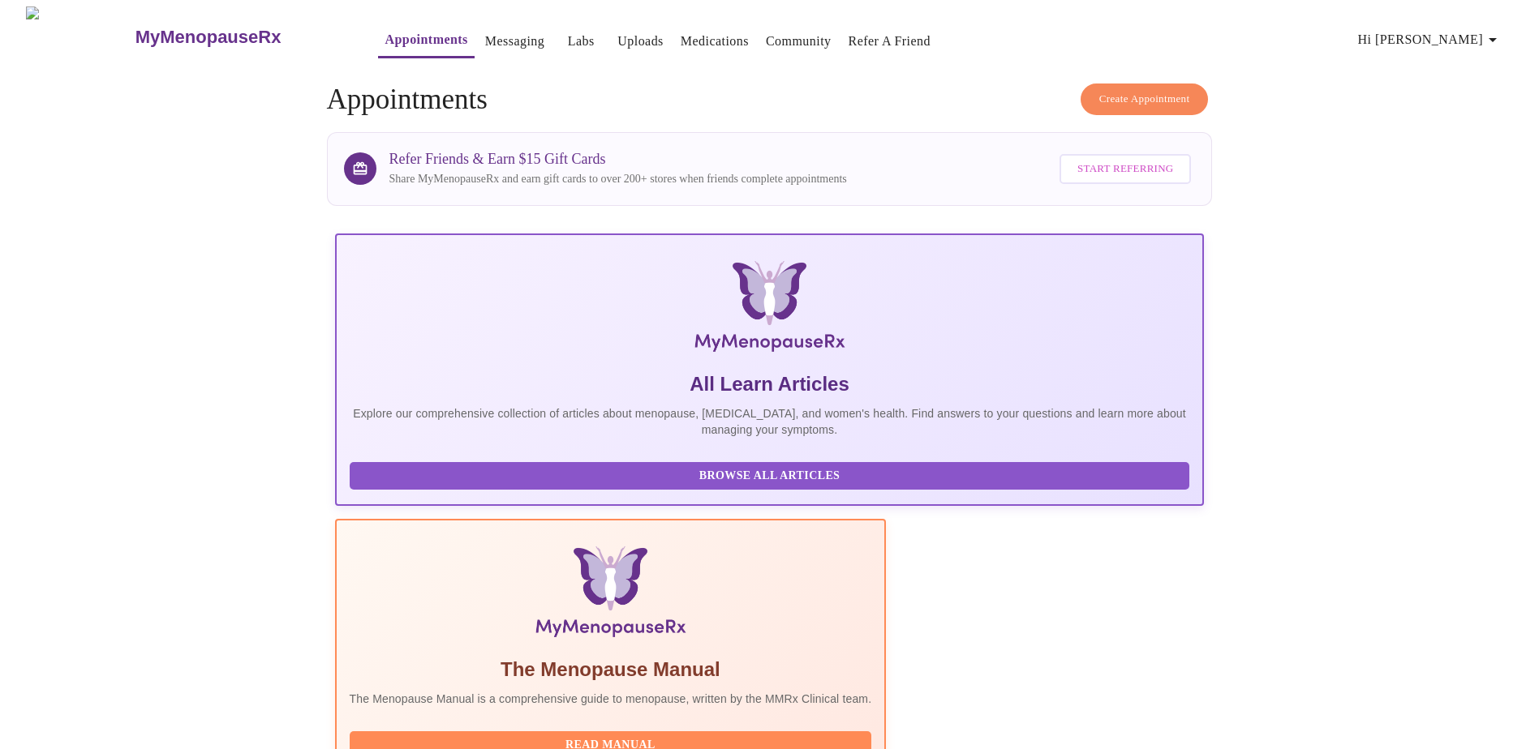
click at [485, 38] on link "Messaging" at bounding box center [514, 41] width 59 height 23
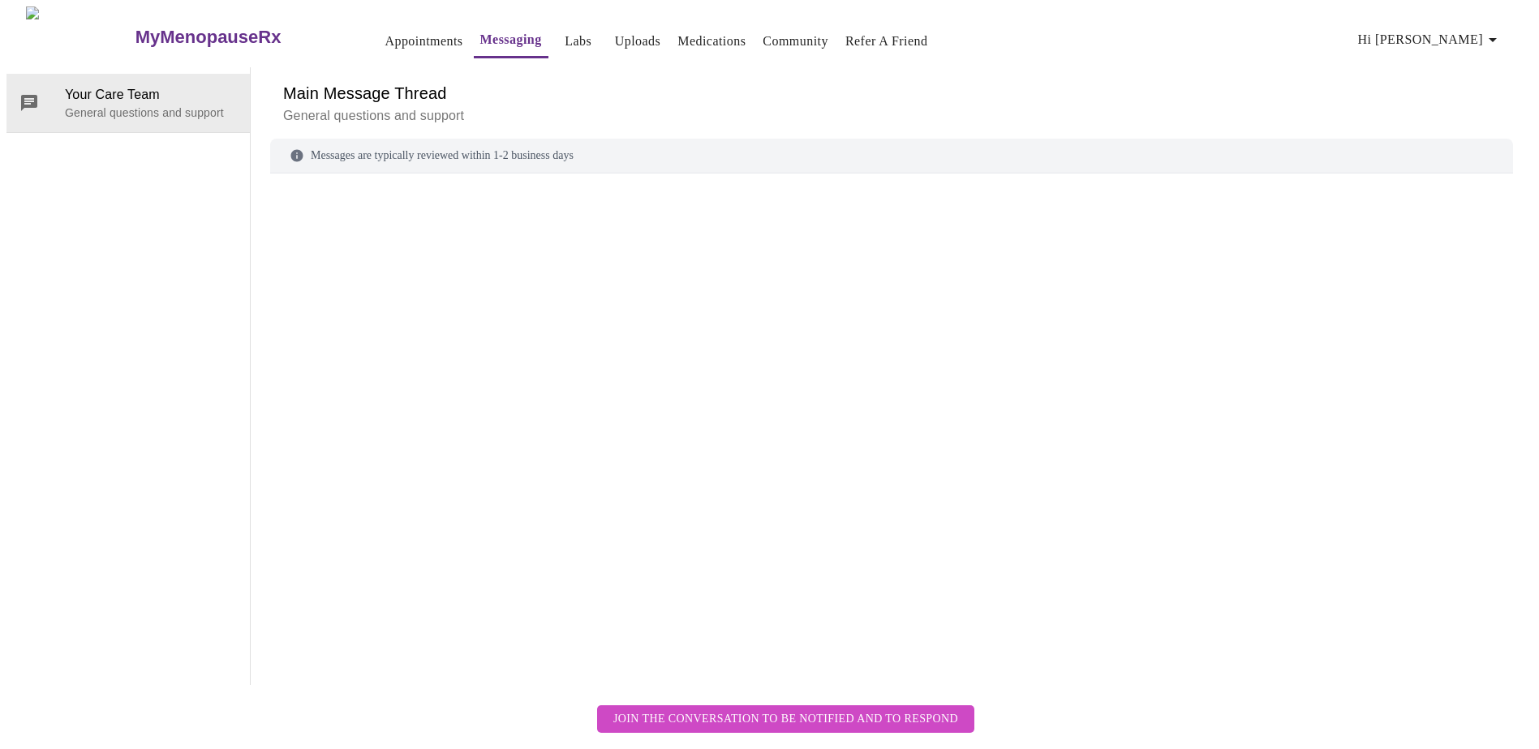
scroll to position [61, 0]
